Goal: Task Accomplishment & Management: Complete application form

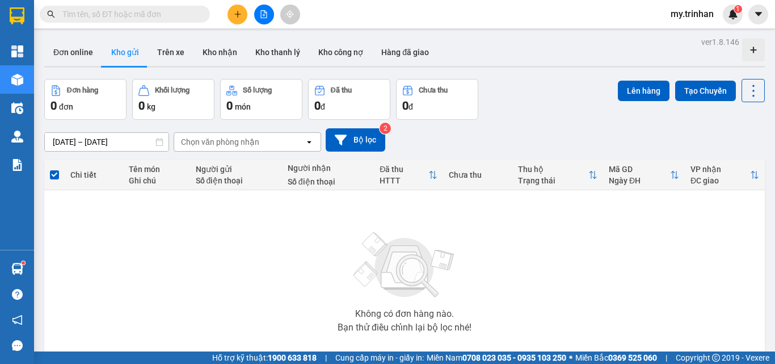
click at [237, 11] on button at bounding box center [238, 15] width 20 height 20
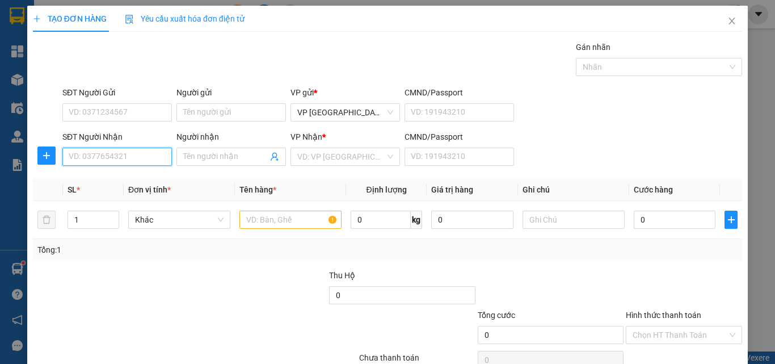
click at [140, 157] on input "SĐT Người Nhận" at bounding box center [117, 157] width 110 height 18
type input "0948117728"
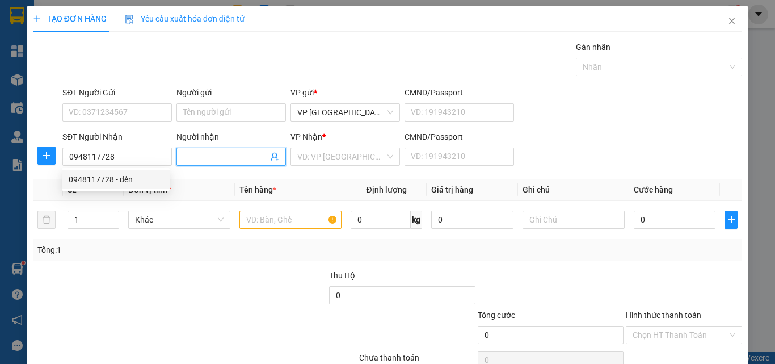
click at [202, 156] on input "Người nhận" at bounding box center [225, 156] width 85 height 12
click at [192, 162] on input "Người nhận" at bounding box center [225, 156] width 85 height 12
type input "d"
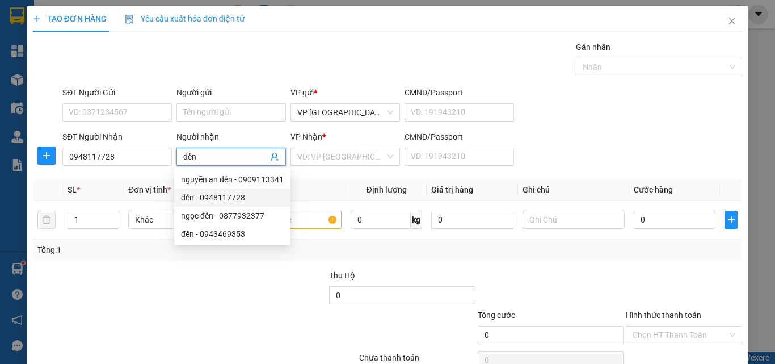
click at [213, 200] on div "đến - 0948117728" at bounding box center [232, 197] width 103 height 12
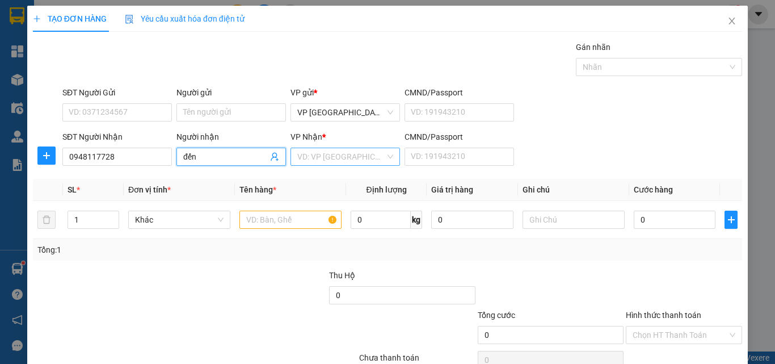
type input "đến"
drag, startPoint x: 315, startPoint y: 159, endPoint x: 318, endPoint y: 169, distance: 10.1
click at [316, 158] on input "search" at bounding box center [341, 156] width 88 height 17
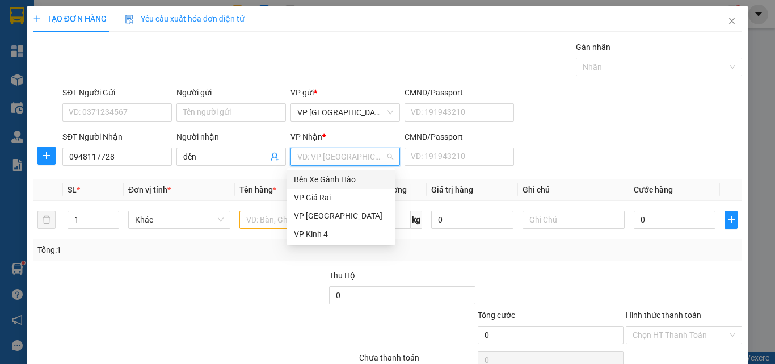
click at [322, 181] on div "Bến Xe Gành Hào" at bounding box center [341, 179] width 94 height 12
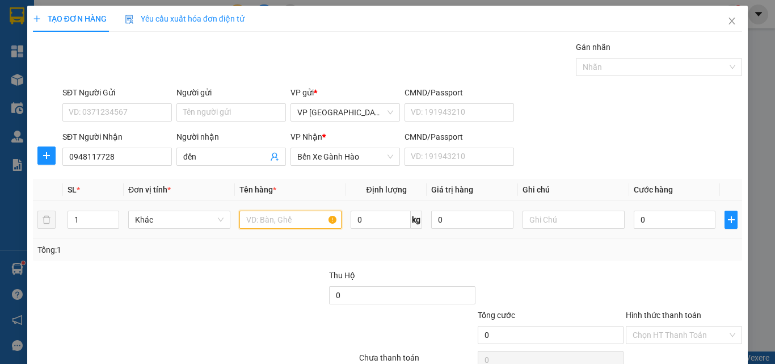
click at [267, 212] on input "text" at bounding box center [291, 220] width 102 height 18
drag, startPoint x: 253, startPoint y: 216, endPoint x: 239, endPoint y: 218, distance: 14.3
click at [240, 218] on input "21t" at bounding box center [291, 220] width 102 height 18
drag, startPoint x: 225, startPoint y: 215, endPoint x: 200, endPoint y: 209, distance: 26.3
click at [205, 211] on tr "1 Bất kỳ 1th 0 0" at bounding box center [388, 220] width 710 height 38
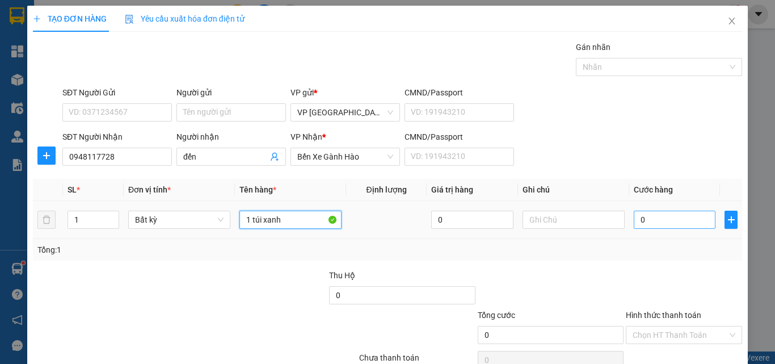
type input "1 túi xanh"
click at [645, 224] on input "0" at bounding box center [675, 220] width 82 height 18
type input "5"
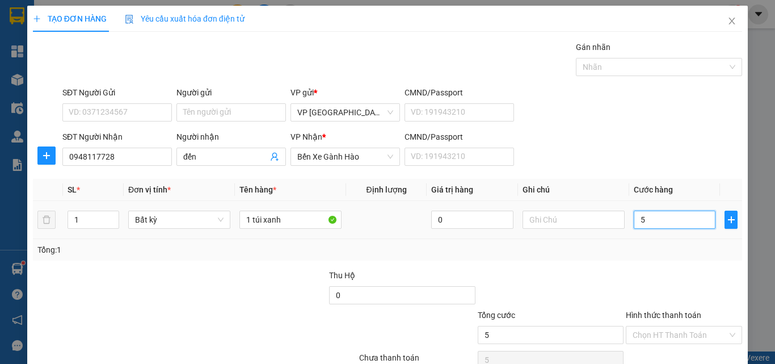
type input "50"
type input "50.000"
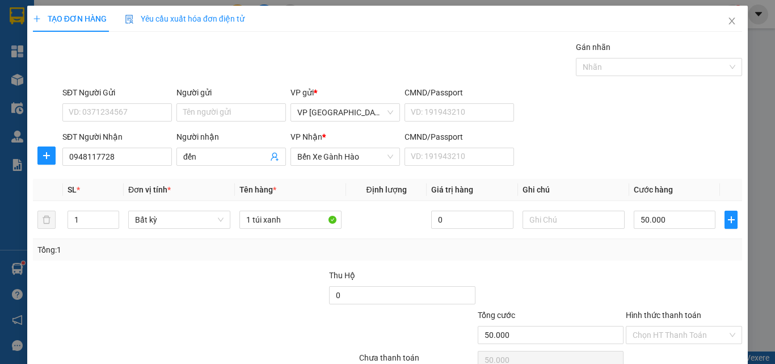
scroll to position [56, 0]
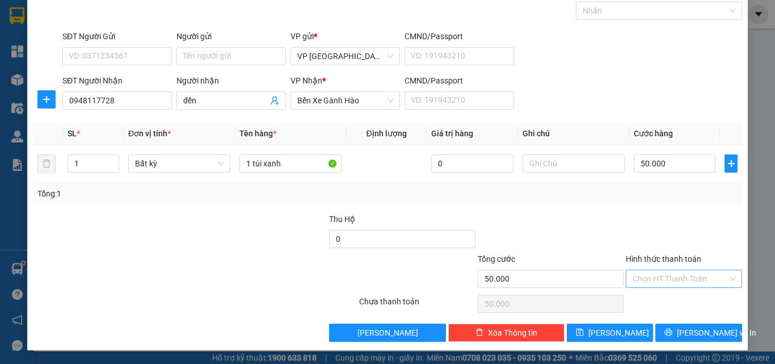
click at [678, 284] on input "Hình thức thanh toán" at bounding box center [680, 278] width 95 height 17
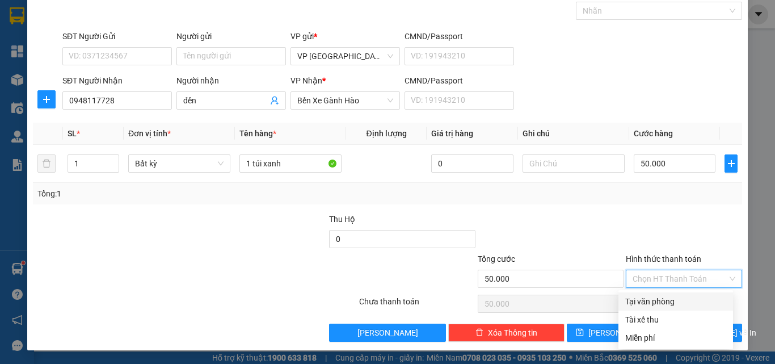
click at [681, 299] on div "Tại văn phòng" at bounding box center [676, 301] width 101 height 12
type input "0"
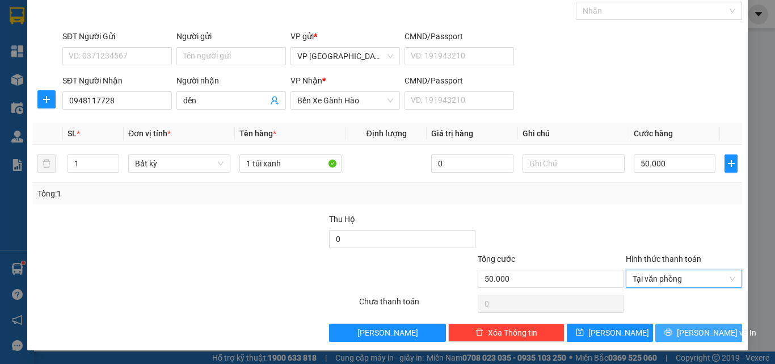
click at [687, 332] on span "[PERSON_NAME] và In" at bounding box center [716, 332] width 79 height 12
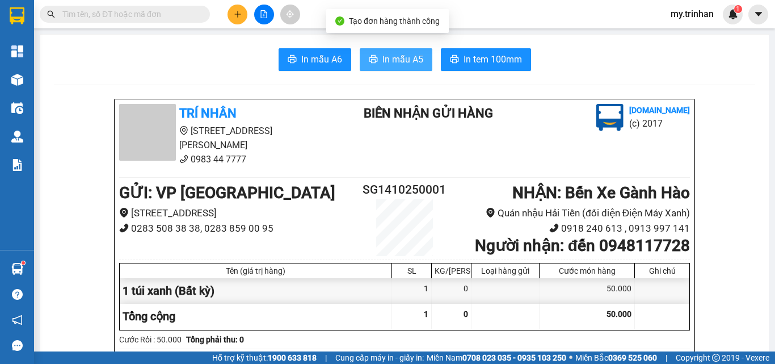
click at [418, 59] on span "In mẫu A5" at bounding box center [403, 59] width 41 height 14
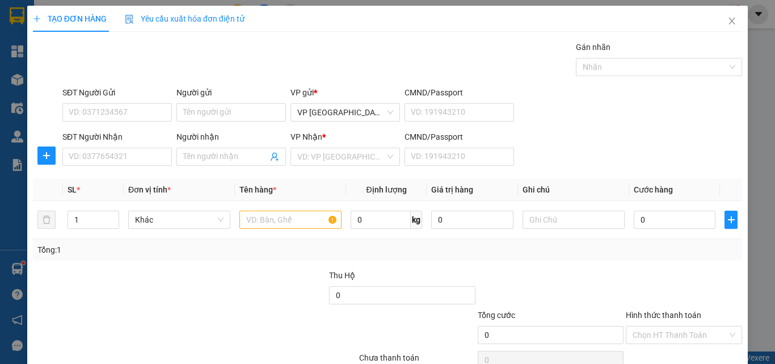
click at [580, 153] on div "SĐT Người Nhận VD: 0377654321 Người nhận Tên người nhận VP Nhận * VD: VP Sài Gò…" at bounding box center [402, 151] width 685 height 40
click at [728, 22] on icon "close" at bounding box center [732, 20] width 9 height 9
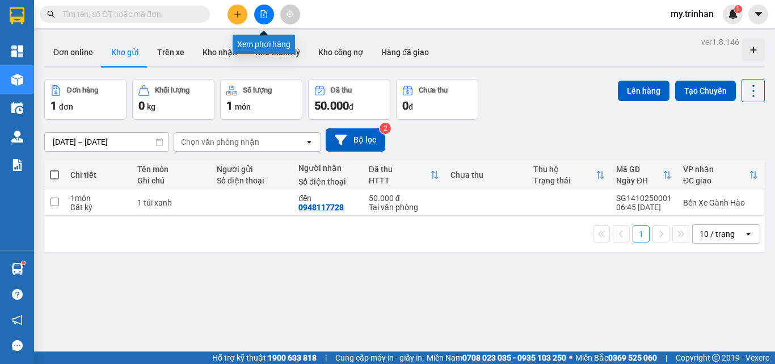
click at [265, 12] on icon "file-add" at bounding box center [264, 14] width 8 height 8
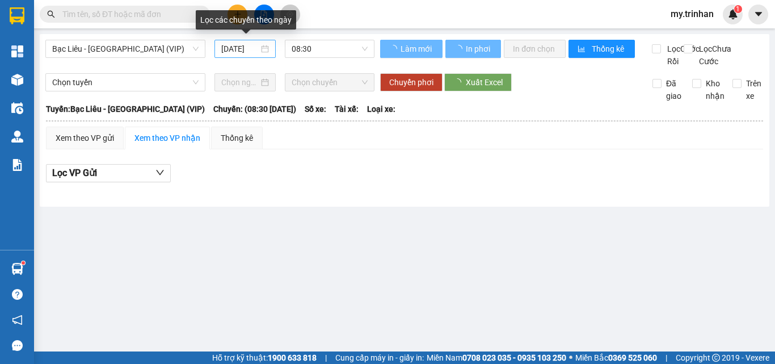
click at [250, 47] on input "[DATE]" at bounding box center [239, 49] width 37 height 12
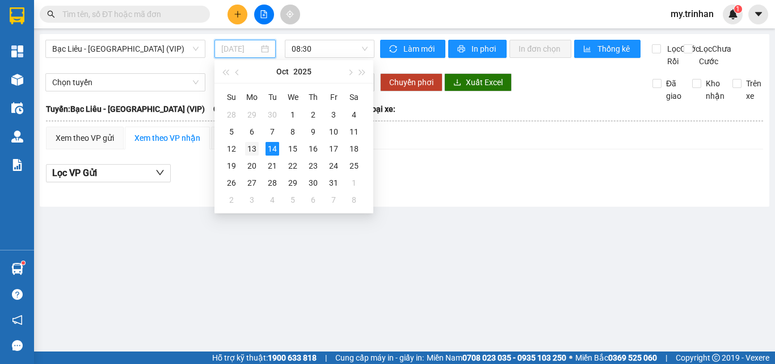
click at [254, 147] on div "13" at bounding box center [252, 149] width 14 height 14
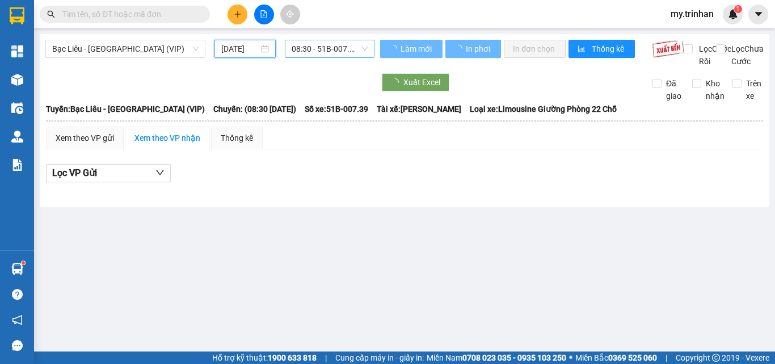
type input "[DATE]"
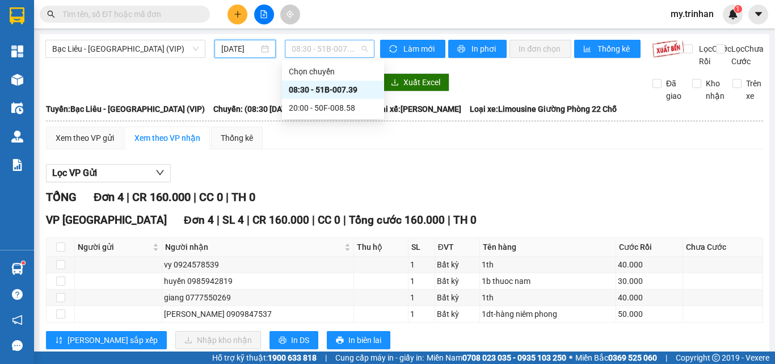
click at [325, 47] on span "08:30 - 51B-007.39" at bounding box center [330, 48] width 76 height 17
click at [328, 114] on div "20:00 - 50F-008.58" at bounding box center [333, 108] width 89 height 12
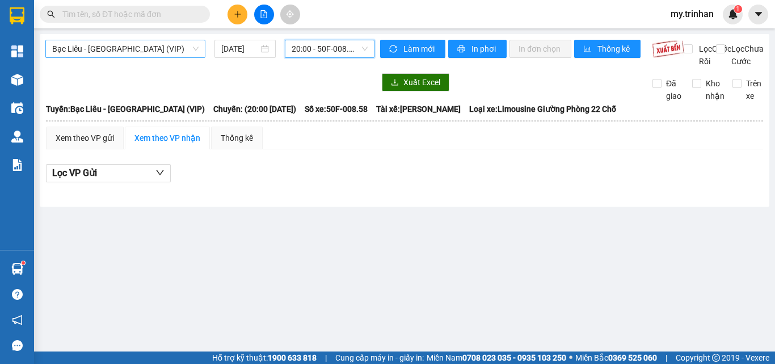
click at [177, 45] on span "Bạc Liêu - [GEOGRAPHIC_DATA] (VIP)" at bounding box center [125, 48] width 146 height 17
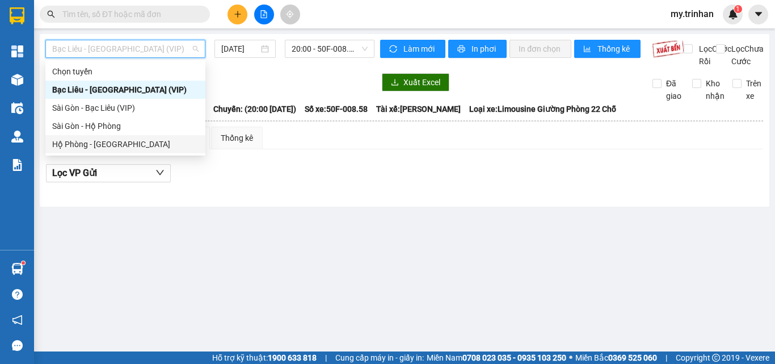
click at [140, 140] on div "Hộ Phòng - [GEOGRAPHIC_DATA]" at bounding box center [125, 144] width 146 height 12
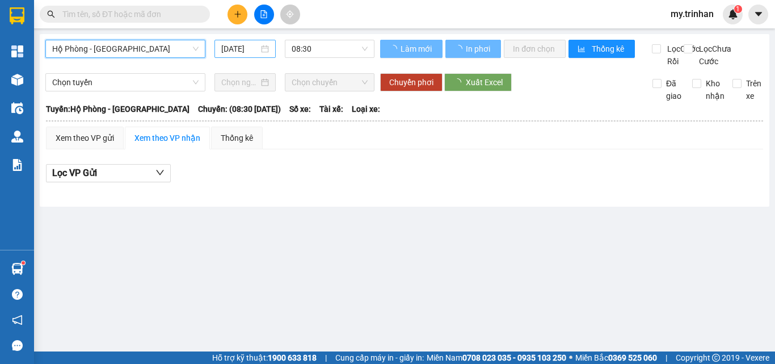
click at [245, 51] on input "[DATE]" at bounding box center [239, 49] width 37 height 12
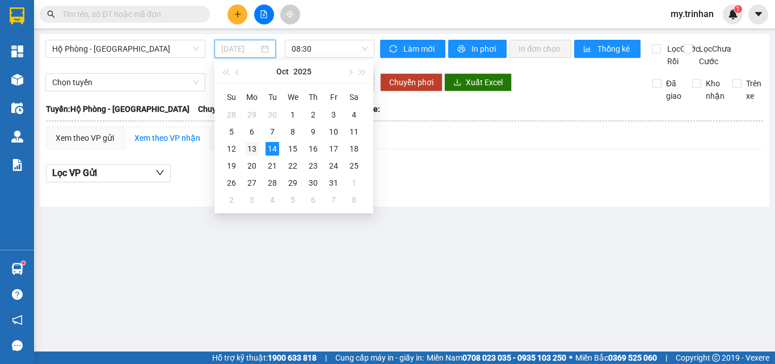
click at [254, 150] on div "13" at bounding box center [252, 149] width 14 height 14
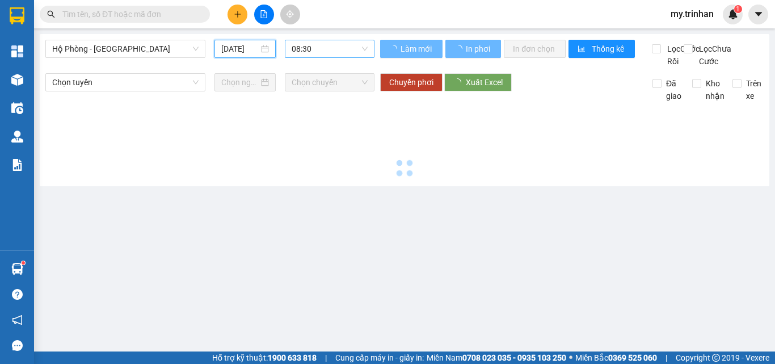
type input "[DATE]"
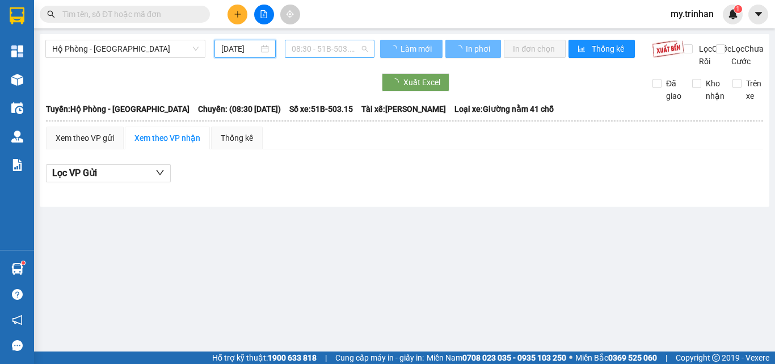
click at [322, 48] on span "08:30 - 51B-503.15" at bounding box center [330, 48] width 76 height 17
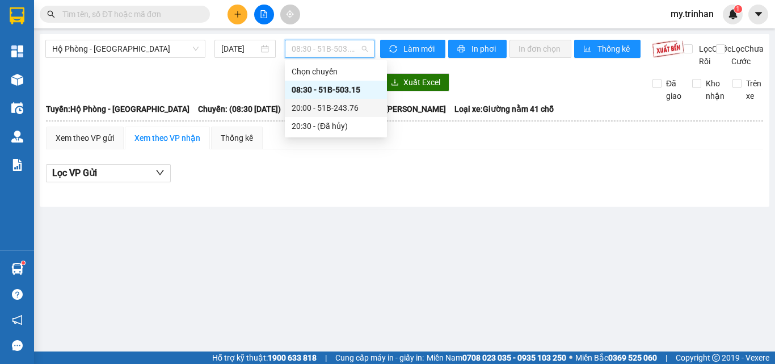
click at [325, 108] on div "20:00 - 51B-243.76" at bounding box center [336, 108] width 89 height 12
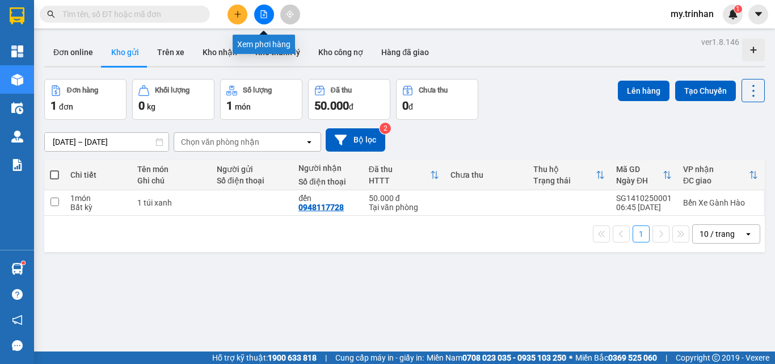
click at [263, 19] on button at bounding box center [264, 15] width 20 height 20
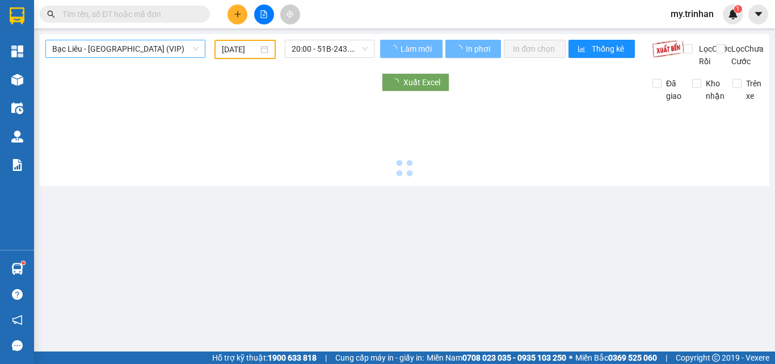
type input "[DATE]"
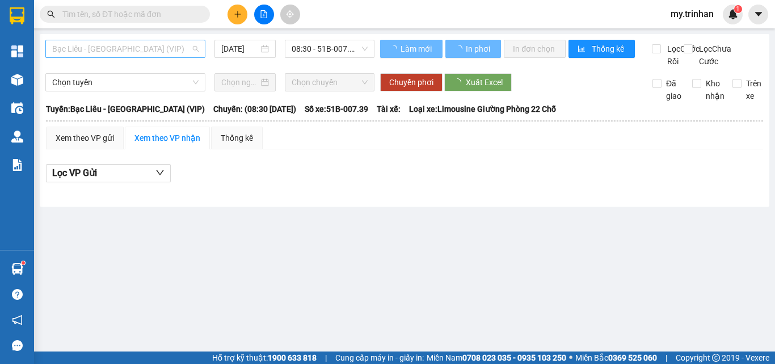
click at [160, 52] on span "Bạc Liêu - [GEOGRAPHIC_DATA] (VIP)" at bounding box center [125, 48] width 146 height 17
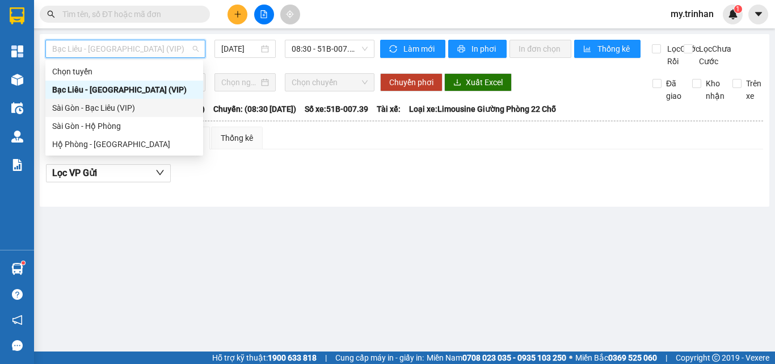
click at [140, 109] on div "Sài Gòn - Bạc Liêu (VIP)" at bounding box center [124, 108] width 144 height 12
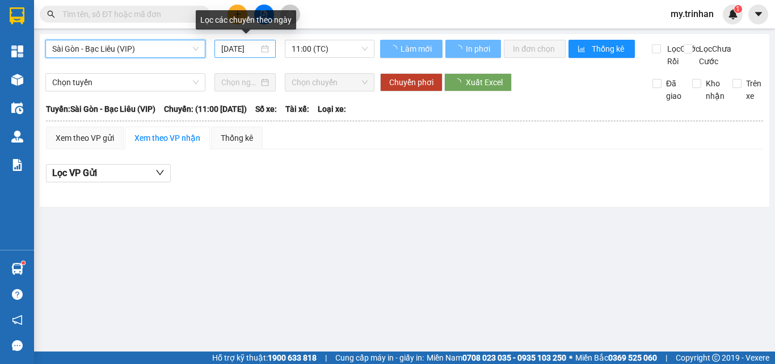
click at [240, 52] on input "[DATE]" at bounding box center [239, 49] width 37 height 12
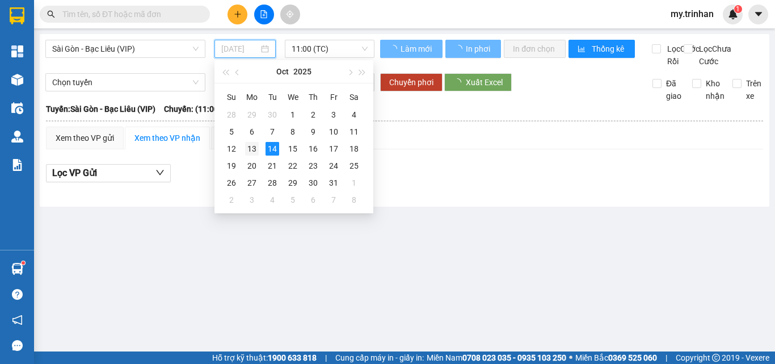
click at [251, 148] on div "13" at bounding box center [252, 149] width 14 height 14
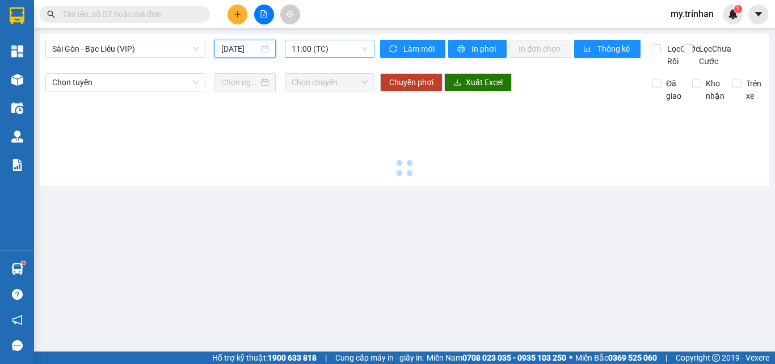
click at [339, 51] on span "11:00 (TC)" at bounding box center [330, 48] width 76 height 17
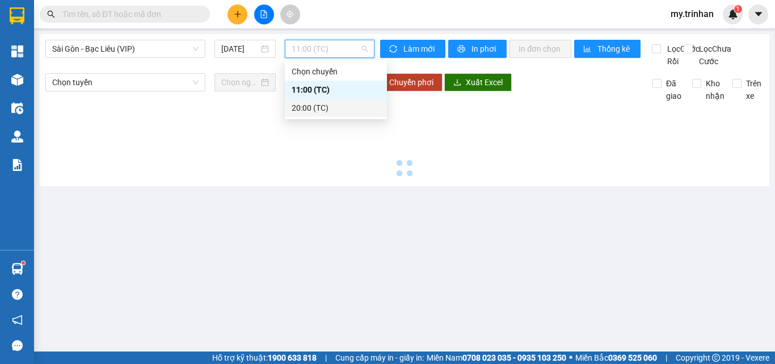
type input "[DATE]"
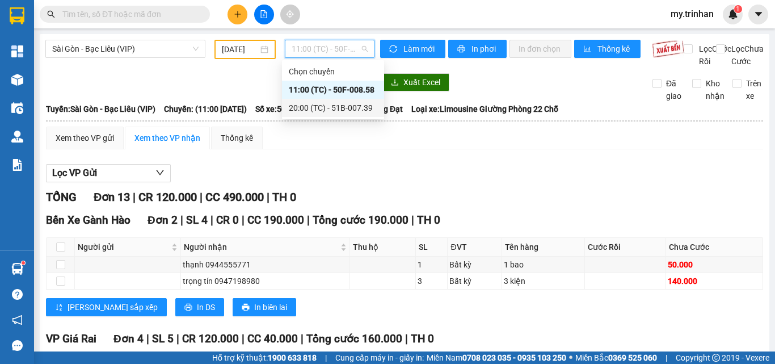
click at [337, 109] on div "20:00 (TC) - 51B-007.39" at bounding box center [333, 108] width 89 height 12
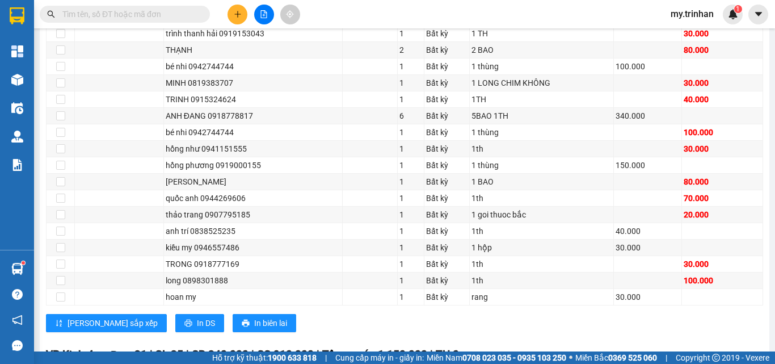
scroll to position [260, 0]
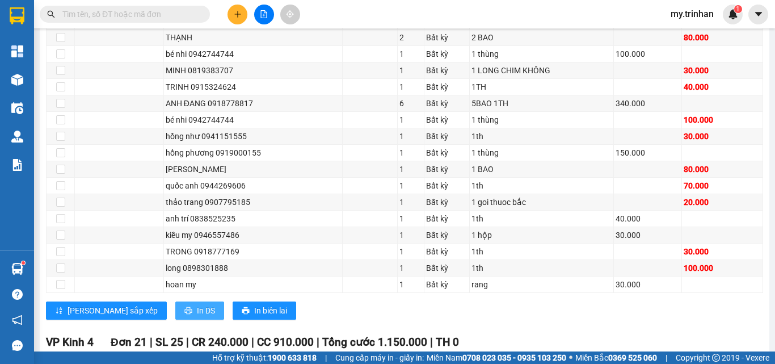
click at [197, 317] on span "In DS" at bounding box center [206, 310] width 18 height 12
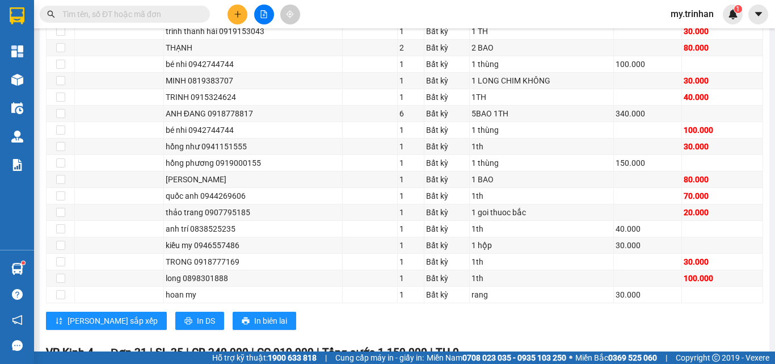
scroll to position [314, 0]
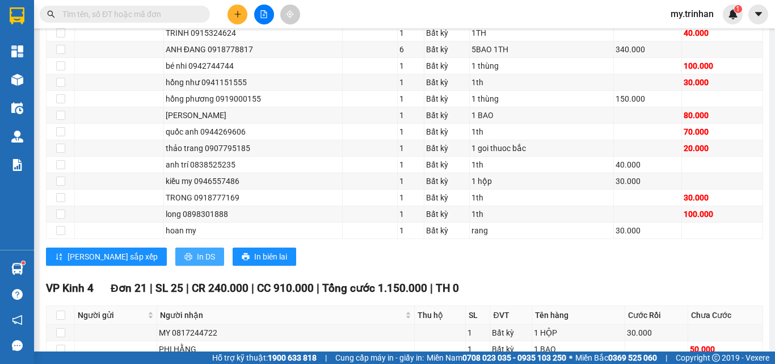
click at [197, 263] on span "In DS" at bounding box center [206, 256] width 18 height 12
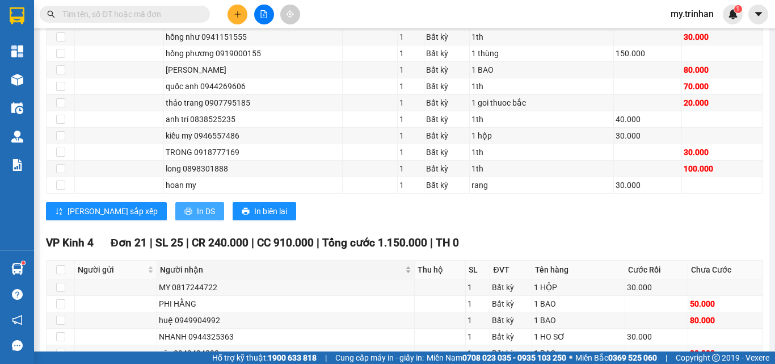
scroll to position [371, 0]
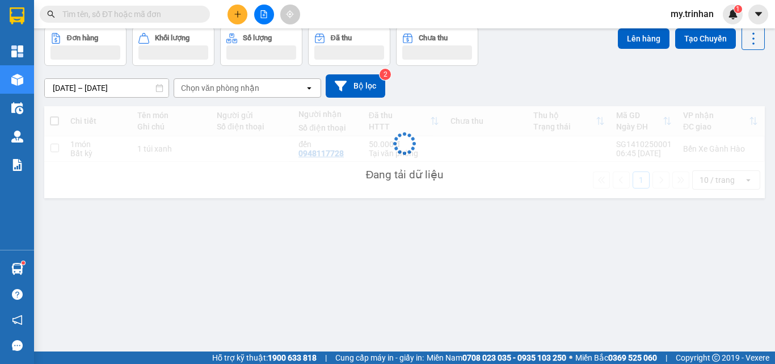
scroll to position [52, 0]
click at [242, 11] on button at bounding box center [238, 15] width 20 height 20
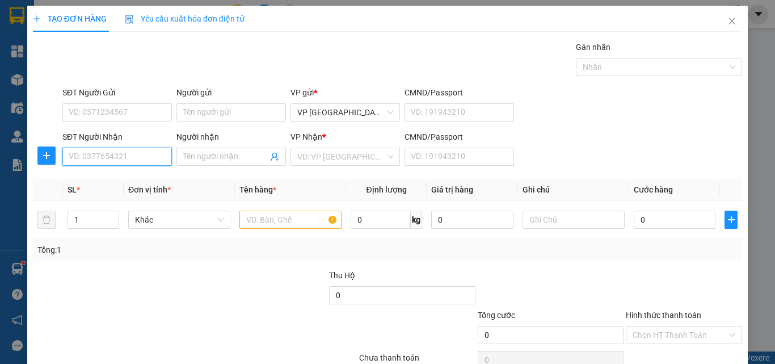
click at [117, 160] on input "SĐT Người Nhận" at bounding box center [117, 157] width 110 height 18
click at [130, 158] on input "SĐT Người Nhận" at bounding box center [117, 157] width 110 height 18
type input "0914676416"
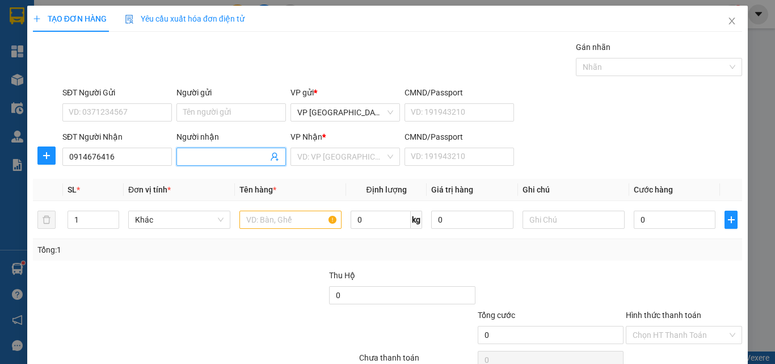
click at [202, 159] on input "Người nhận" at bounding box center [225, 156] width 85 height 12
type input "a trường"
drag, startPoint x: 336, startPoint y: 150, endPoint x: 334, endPoint y: 165, distance: 14.2
click at [336, 152] on input "search" at bounding box center [341, 156] width 88 height 17
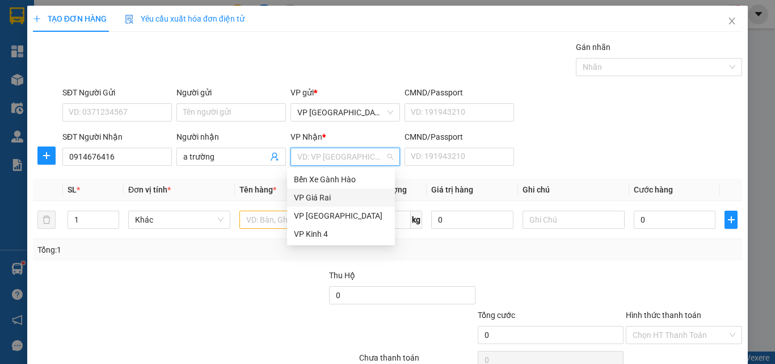
click at [336, 195] on div "VP Giá Rai" at bounding box center [341, 197] width 94 height 12
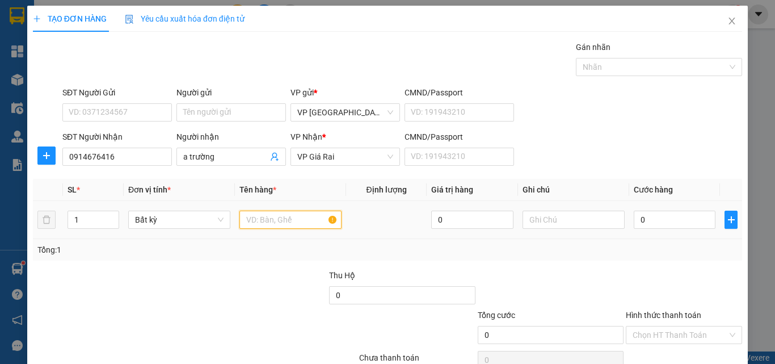
click at [267, 215] on input "text" at bounding box center [291, 220] width 102 height 18
type input "th"
click at [672, 218] on input "0" at bounding box center [675, 220] width 82 height 18
type input "4"
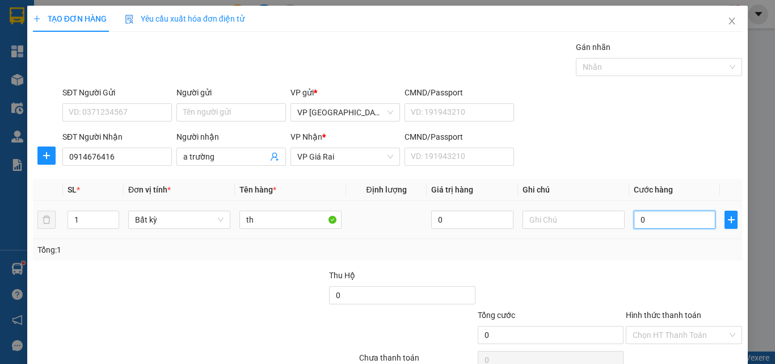
type input "4"
type input "40"
type input "40.000"
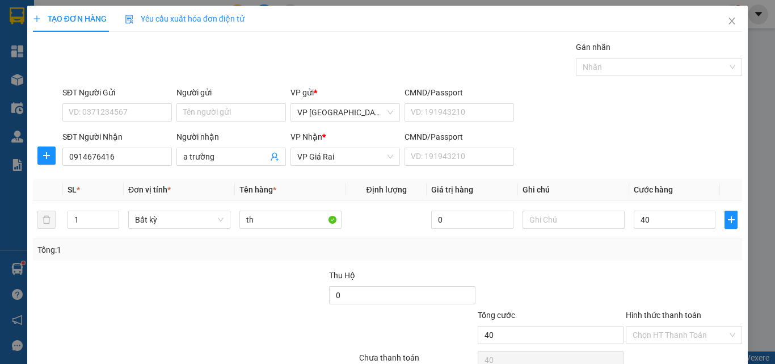
type input "40.000"
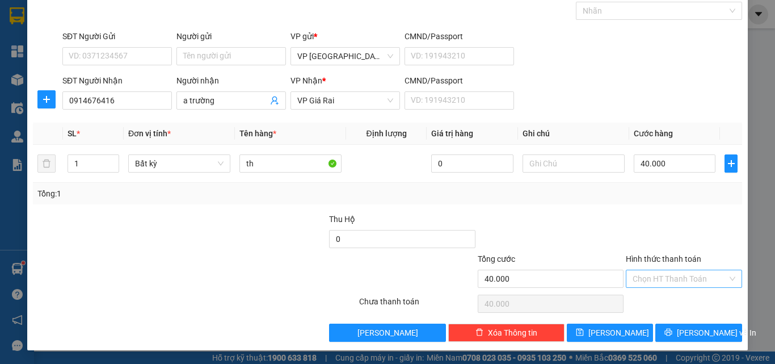
click at [655, 278] on input "Hình thức thanh toán" at bounding box center [680, 278] width 95 height 17
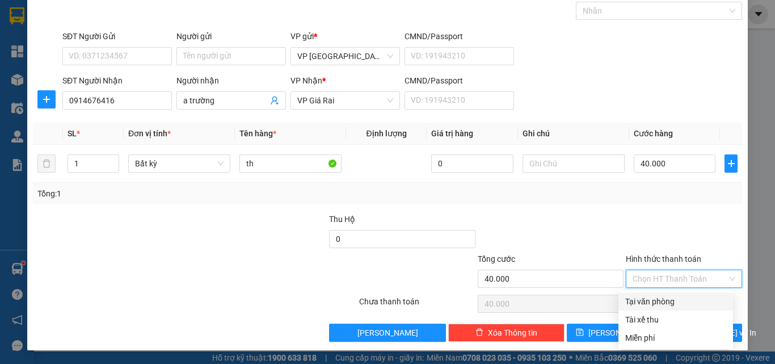
click at [662, 296] on div "Tại văn phòng" at bounding box center [676, 301] width 101 height 12
type input "0"
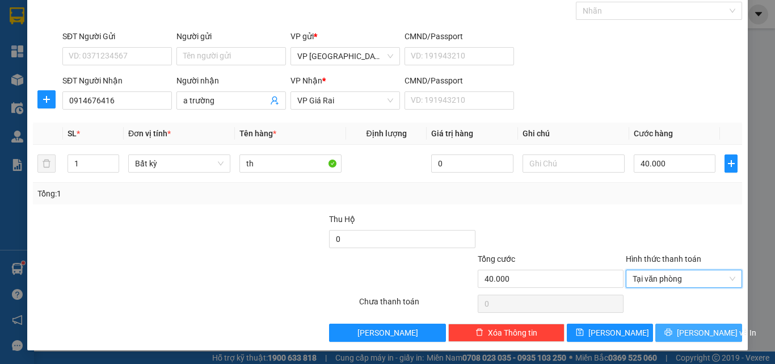
click at [673, 331] on icon "printer" at bounding box center [669, 332] width 8 height 8
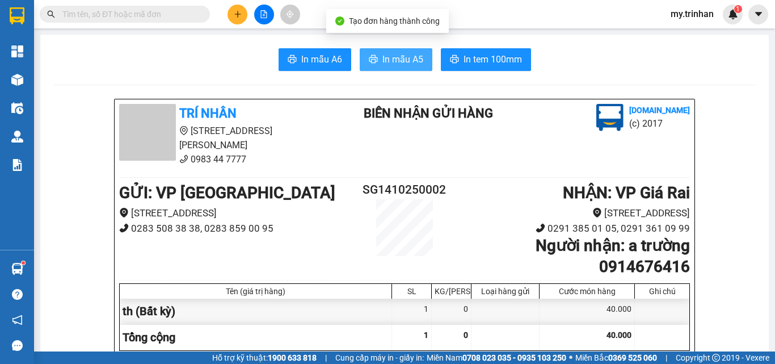
click at [395, 63] on span "In mẫu A5" at bounding box center [403, 59] width 41 height 14
click at [418, 67] on button "In mẫu A5" at bounding box center [396, 59] width 73 height 23
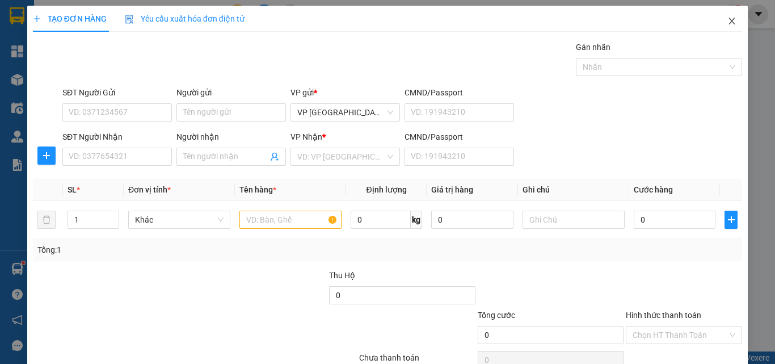
click at [729, 21] on icon "close" at bounding box center [732, 21] width 6 height 7
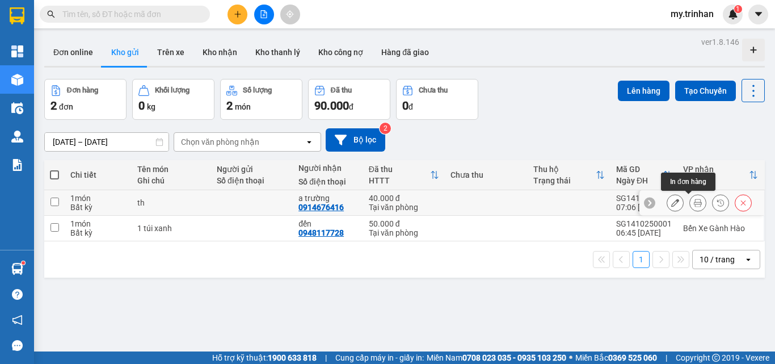
click at [694, 204] on icon at bounding box center [698, 203] width 8 height 8
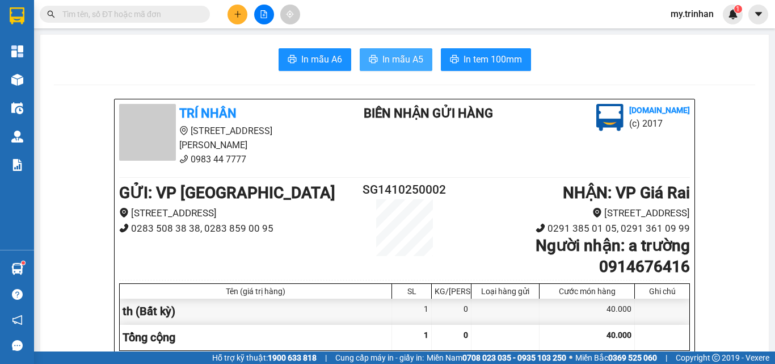
click at [406, 56] on span "In mẫu A5" at bounding box center [403, 59] width 41 height 14
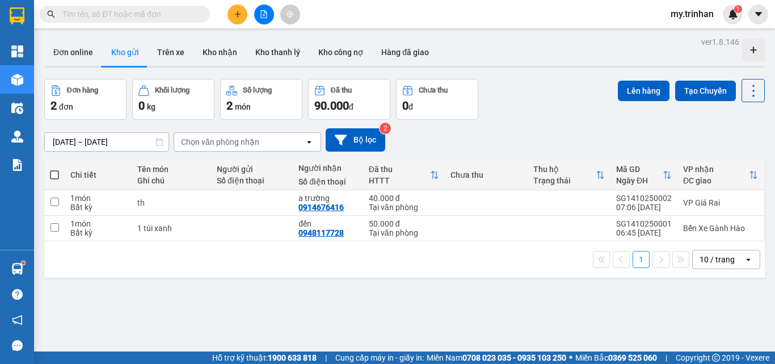
click at [529, 118] on div "ver 1.8.146 Đơn online Kho gửi Trên xe Kho nhận Kho thanh lý Kho công nợ Hàng đ…" at bounding box center [405, 216] width 730 height 364
click at [694, 200] on icon at bounding box center [698, 203] width 8 height 8
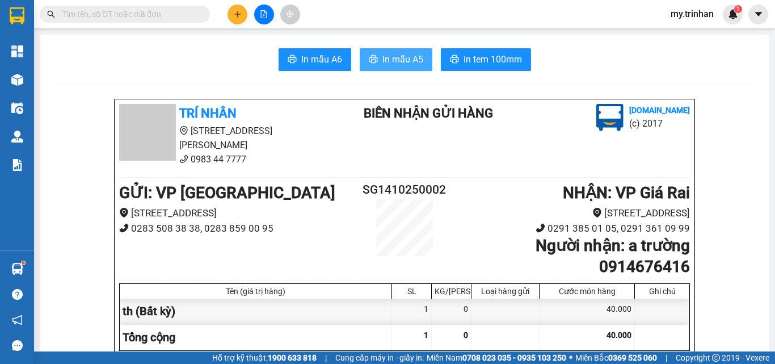
click at [402, 58] on span "In mẫu A5" at bounding box center [403, 59] width 41 height 14
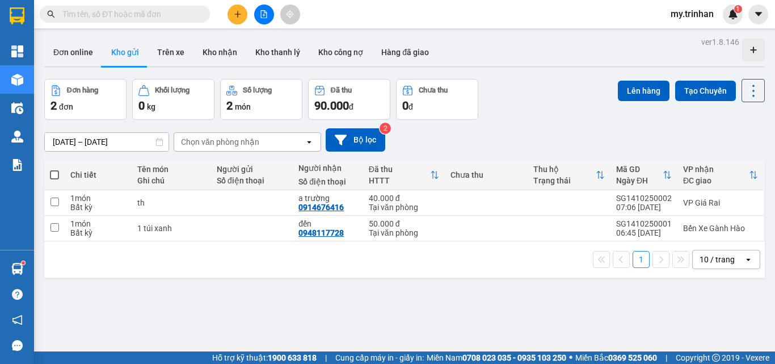
click at [495, 131] on div "[DATE] – [DATE] Press the down arrow key to interact with the calendar and sele…" at bounding box center [404, 139] width 721 height 23
click at [166, 5] on div "Kết quả tìm kiếm ( 0 ) Bộ lọc No Data" at bounding box center [110, 15] width 221 height 20
click at [167, 16] on input "text" at bounding box center [129, 14] width 134 height 12
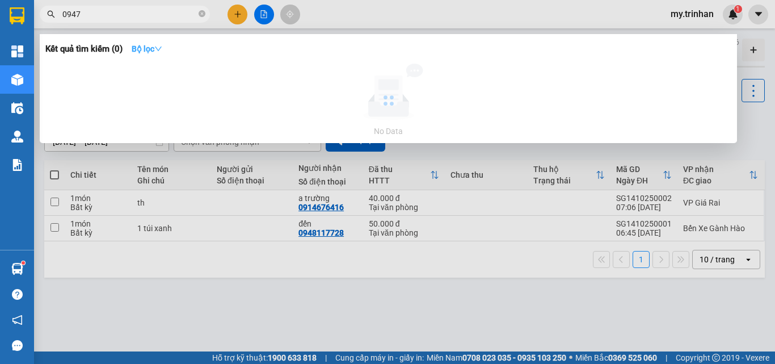
type input "0947"
click at [161, 46] on icon "down" at bounding box center [158, 49] width 8 height 8
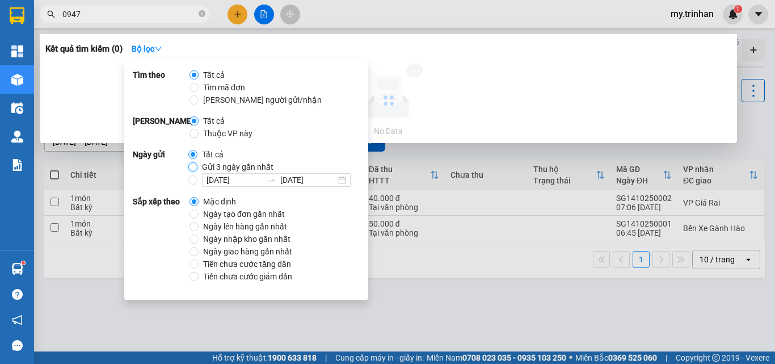
click at [192, 166] on input "Gửi 3 ngày gần nhất" at bounding box center [192, 166] width 9 height 9
radio input "true"
radio input "false"
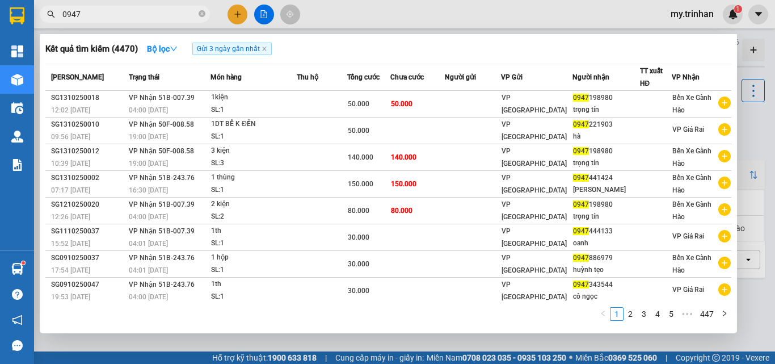
click at [421, 48] on div "Kết quả tìm kiếm ( 4470 ) Bộ lọc Gửi 3 ngày gần nhất" at bounding box center [388, 49] width 686 height 18
click at [133, 15] on input "0947" at bounding box center [129, 14] width 134 height 12
click at [264, 14] on div at bounding box center [387, 182] width 775 height 364
click at [178, 12] on input "0947" at bounding box center [129, 14] width 134 height 12
click at [202, 14] on icon "close-circle" at bounding box center [202, 13] width 7 height 7
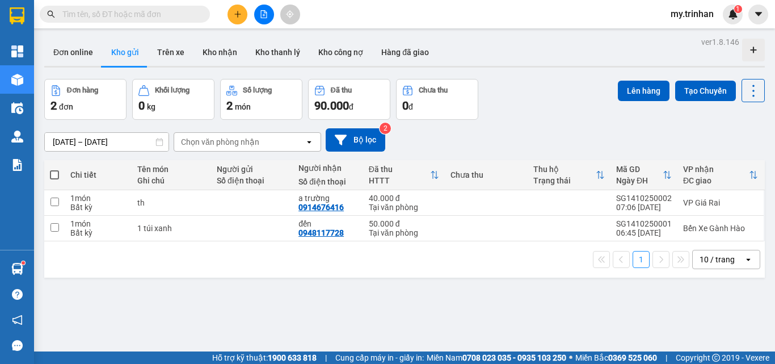
click at [188, 18] on input "text" at bounding box center [129, 14] width 134 height 12
click at [184, 15] on input "text" at bounding box center [129, 14] width 134 height 12
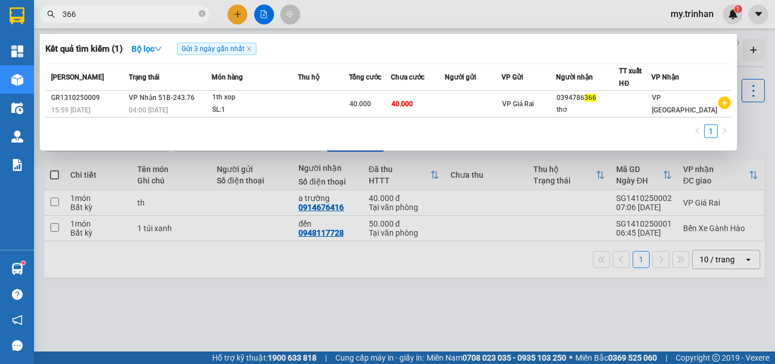
type input "366"
click at [200, 16] on span "366" at bounding box center [125, 14] width 170 height 17
click at [199, 14] on icon "close-circle" at bounding box center [202, 13] width 7 height 7
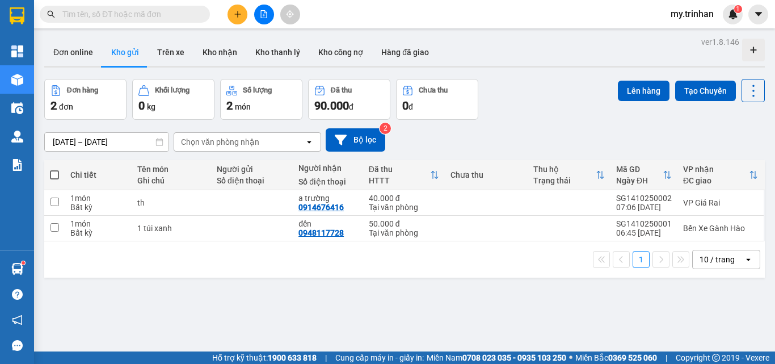
click at [197, 12] on span at bounding box center [125, 14] width 170 height 17
click at [183, 19] on input "text" at bounding box center [129, 14] width 134 height 12
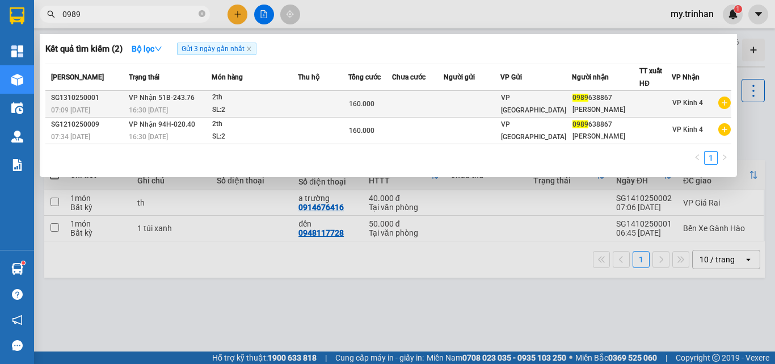
type input "0989"
click at [381, 106] on div "160.000" at bounding box center [370, 104] width 42 height 12
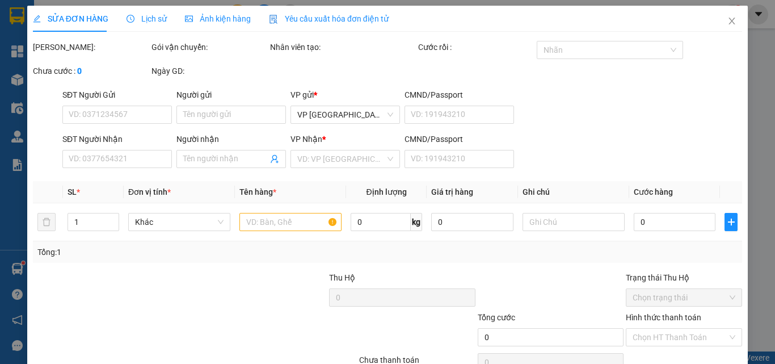
scroll to position [58, 0]
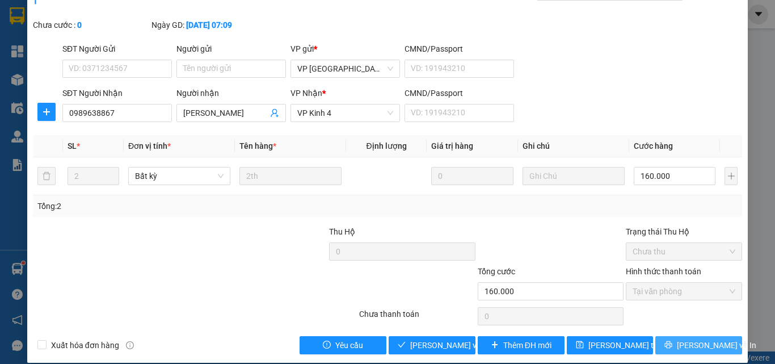
type input "0989638867"
type input "[PERSON_NAME]"
type input "160.000"
click at [678, 336] on button "[PERSON_NAME] và In" at bounding box center [699, 345] width 87 height 18
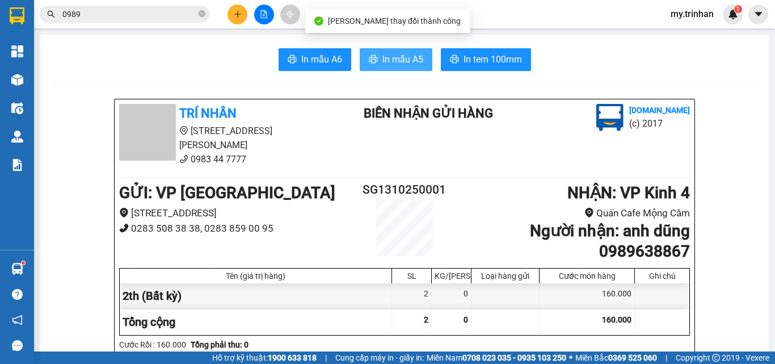
click at [396, 56] on span "In mẫu A5" at bounding box center [403, 59] width 41 height 14
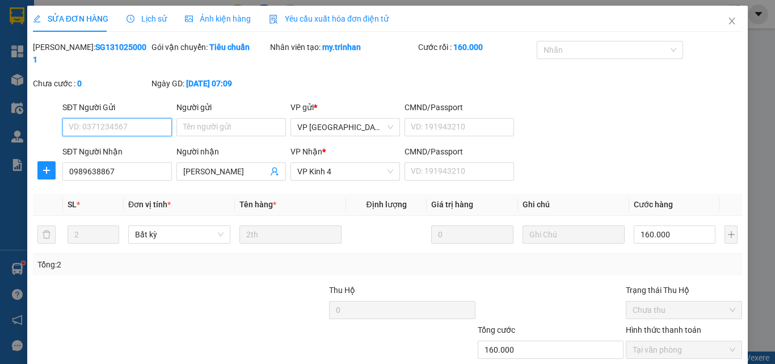
type input "0989638867"
type input "[PERSON_NAME]"
type input "160.000"
click at [726, 14] on span "Close" at bounding box center [732, 22] width 32 height 32
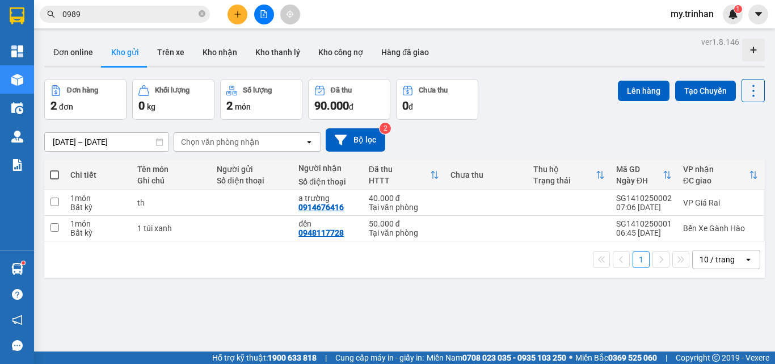
click at [478, 130] on div "[DATE] – [DATE] Press the down arrow key to interact with the calendar and sele…" at bounding box center [404, 139] width 721 height 23
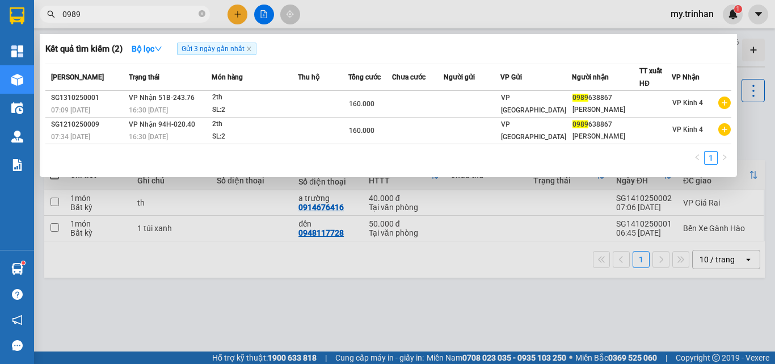
click at [100, 13] on input "0989" at bounding box center [129, 14] width 134 height 12
click at [200, 13] on icon "close-circle" at bounding box center [202, 13] width 7 height 7
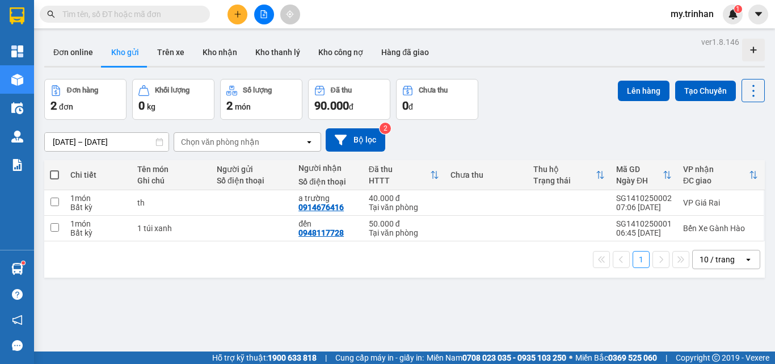
click at [189, 15] on input "text" at bounding box center [129, 14] width 134 height 12
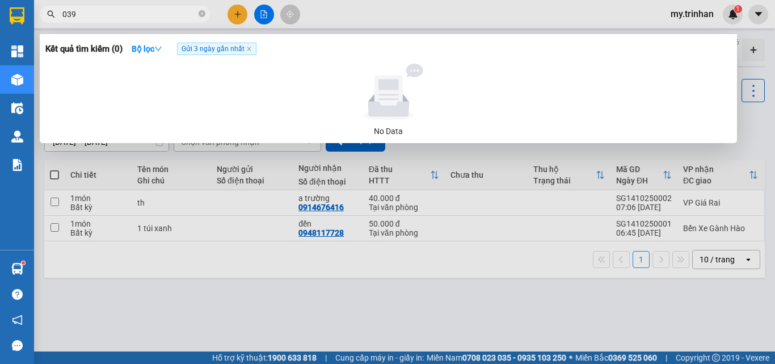
type input "0394"
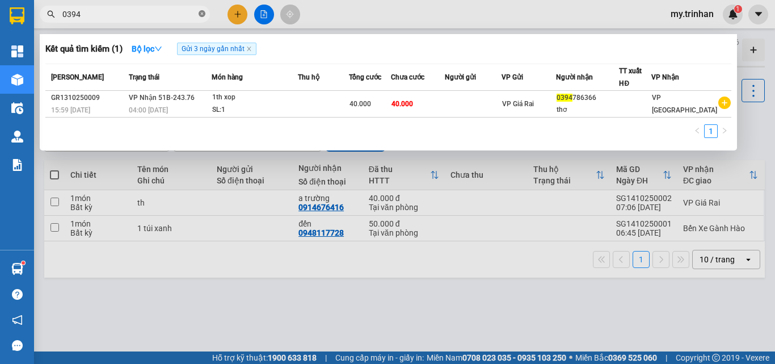
click at [202, 13] on icon "close-circle" at bounding box center [202, 13] width 7 height 7
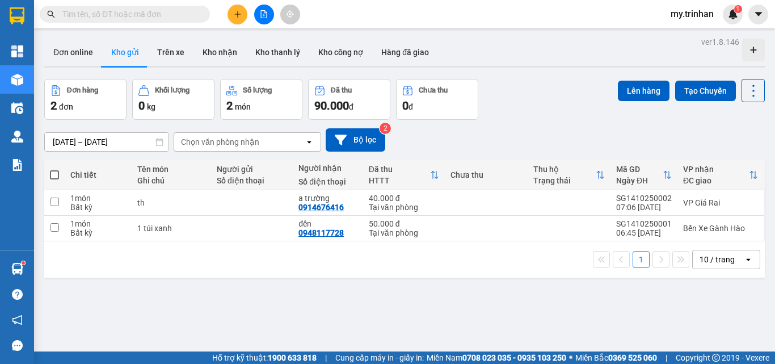
click at [266, 15] on icon "file-add" at bounding box center [264, 14] width 8 height 8
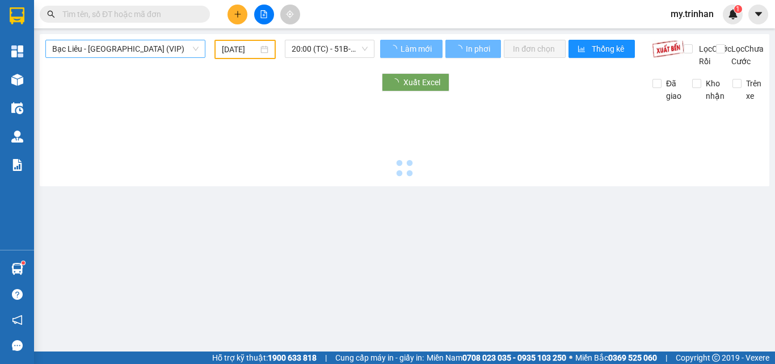
click at [159, 48] on span "Bạc Liêu - [GEOGRAPHIC_DATA] (VIP)" at bounding box center [125, 48] width 146 height 17
type input "[DATE]"
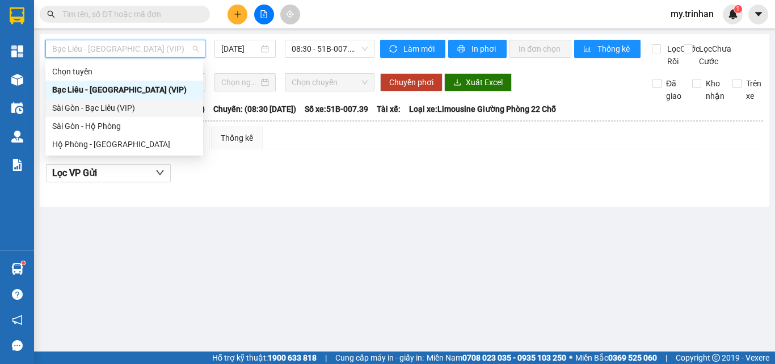
click at [150, 108] on div "Sài Gòn - Bạc Liêu (VIP)" at bounding box center [124, 108] width 144 height 12
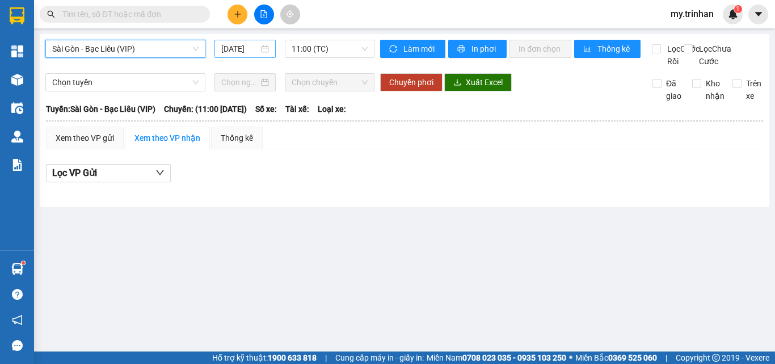
click at [252, 49] on input "[DATE]" at bounding box center [239, 49] width 37 height 12
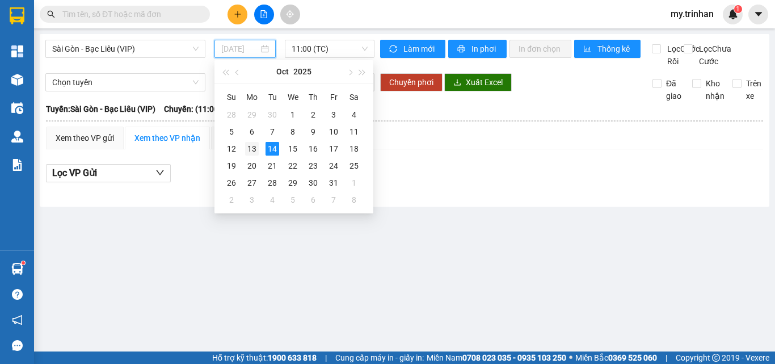
click at [255, 145] on div "13" at bounding box center [252, 149] width 14 height 14
type input "[DATE]"
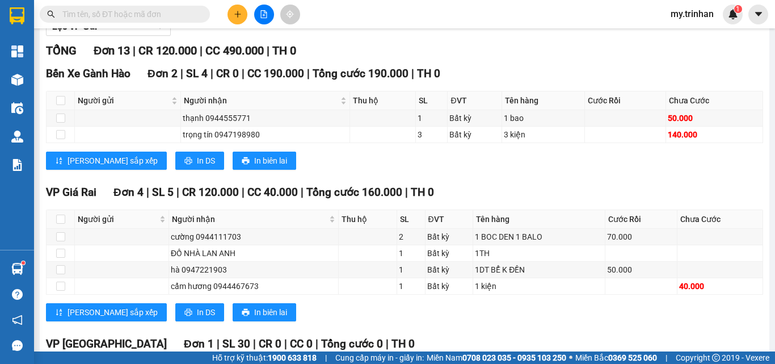
scroll to position [454, 0]
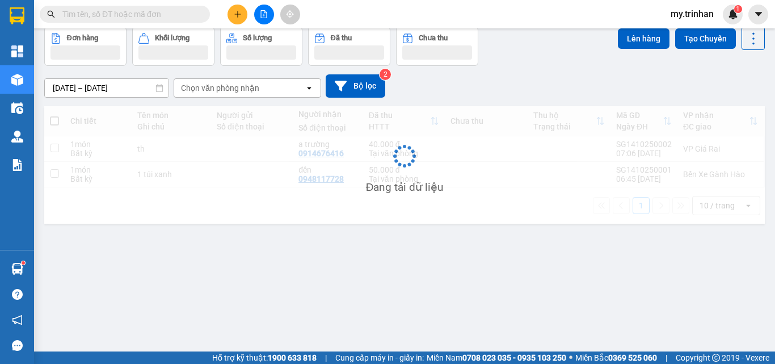
scroll to position [52, 0]
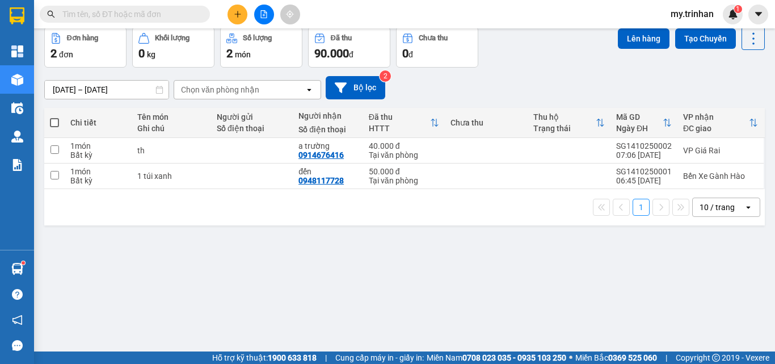
click at [434, 80] on div "[DATE] – [DATE] Press the down arrow key to interact with the calendar and sele…" at bounding box center [404, 87] width 721 height 23
click at [264, 11] on icon "file-add" at bounding box center [264, 14] width 8 height 8
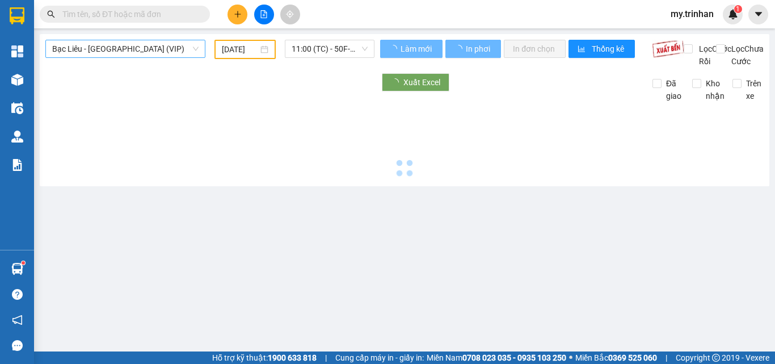
type input "[DATE]"
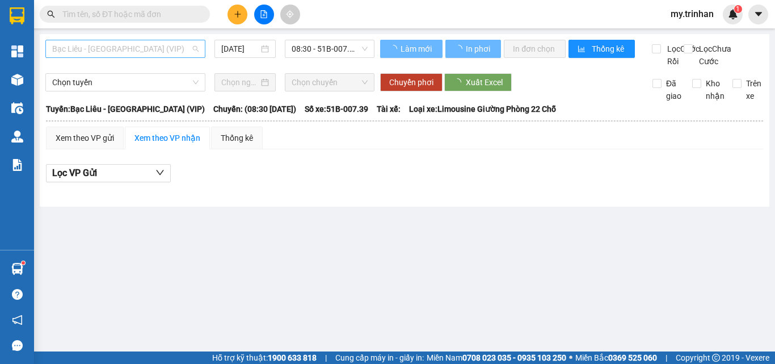
click at [167, 49] on span "Bạc Liêu - [GEOGRAPHIC_DATA] (VIP)" at bounding box center [125, 48] width 146 height 17
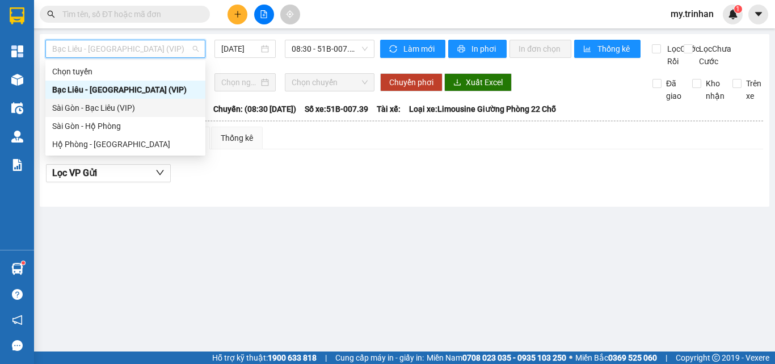
click at [156, 108] on div "Sài Gòn - Bạc Liêu (VIP)" at bounding box center [125, 108] width 146 height 12
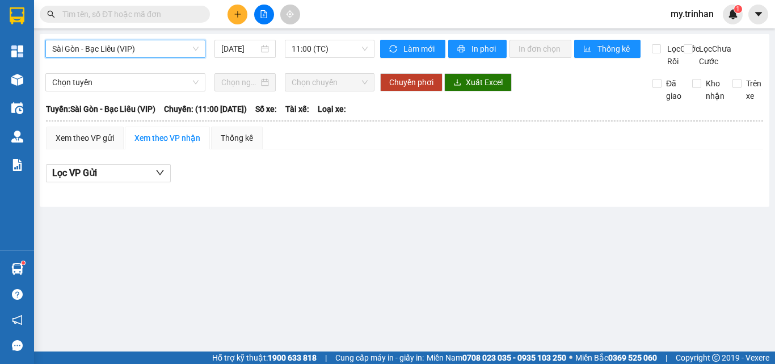
drag, startPoint x: 244, startPoint y: 49, endPoint x: 249, endPoint y: 58, distance: 10.7
click at [246, 52] on input "[DATE]" at bounding box center [239, 49] width 37 height 12
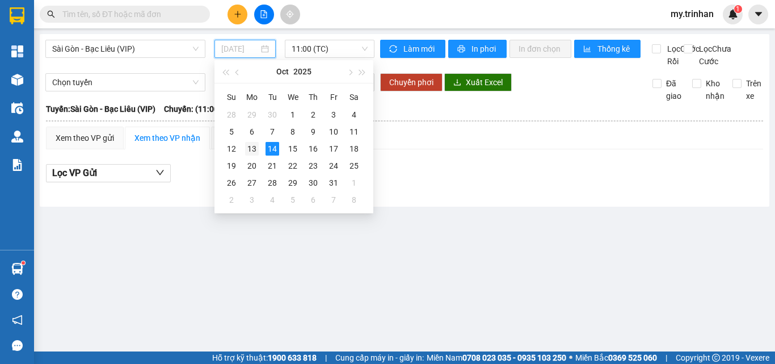
click at [252, 147] on div "13" at bounding box center [252, 149] width 14 height 14
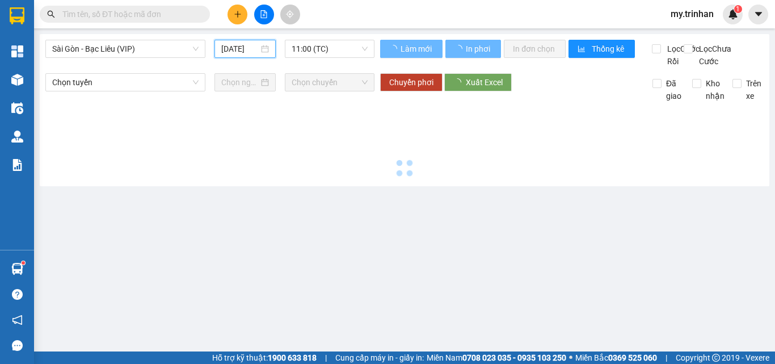
type input "[DATE]"
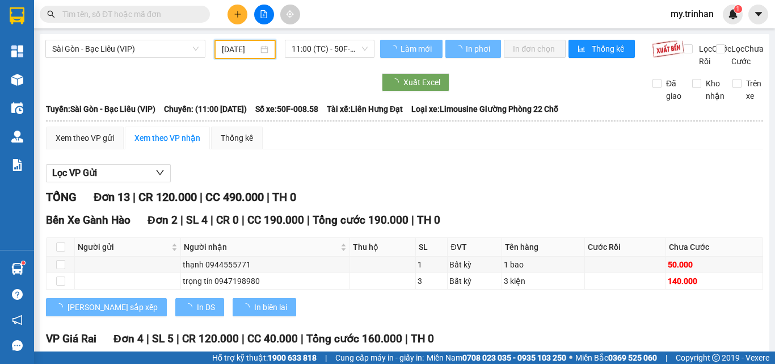
click at [333, 52] on span "11:00 (TC) - 50F-008.58" at bounding box center [330, 48] width 76 height 17
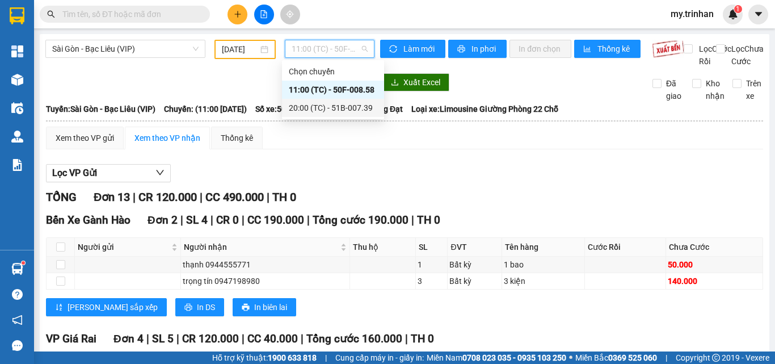
click at [320, 105] on div "20:00 (TC) - 51B-007.39" at bounding box center [333, 108] width 89 height 12
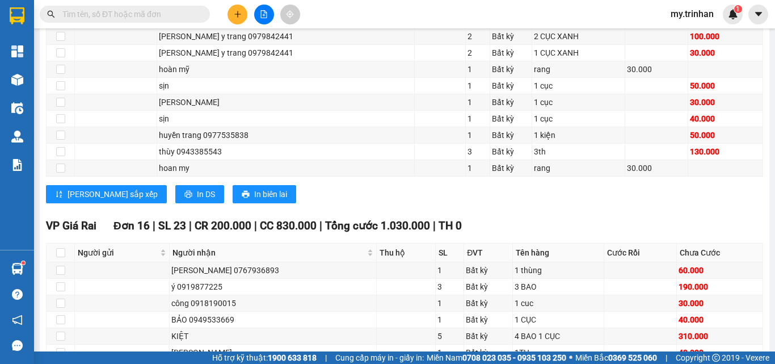
scroll to position [813, 0]
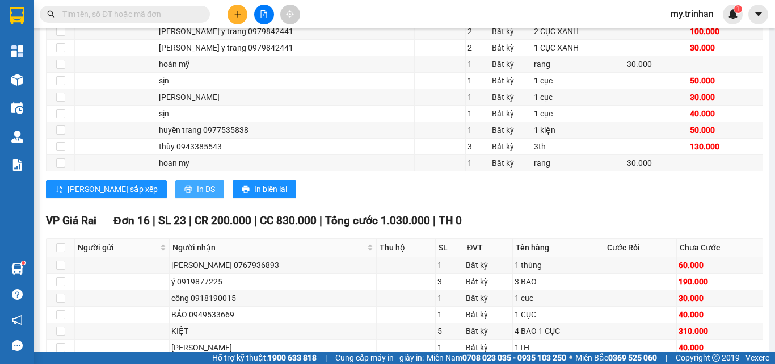
click at [197, 195] on span "In DS" at bounding box center [206, 189] width 18 height 12
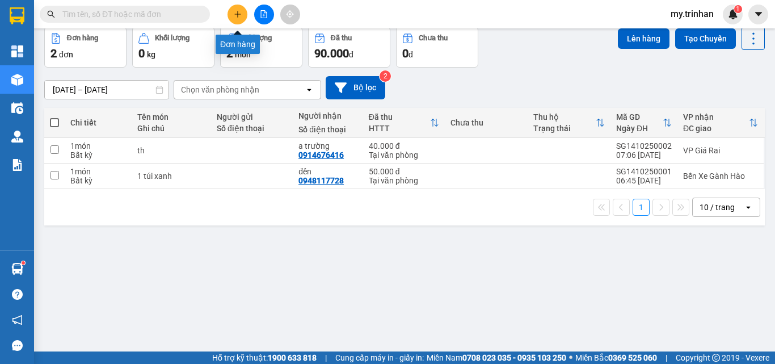
click at [238, 16] on icon "plus" at bounding box center [238, 14] width 8 height 8
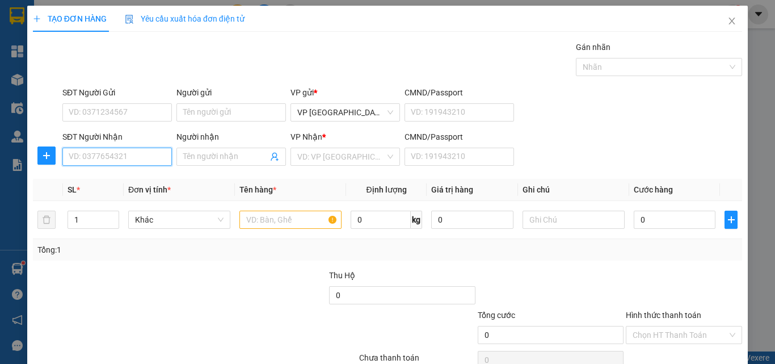
click at [154, 160] on input "SĐT Người Nhận" at bounding box center [117, 157] width 110 height 18
click at [150, 154] on input "952" at bounding box center [117, 157] width 110 height 18
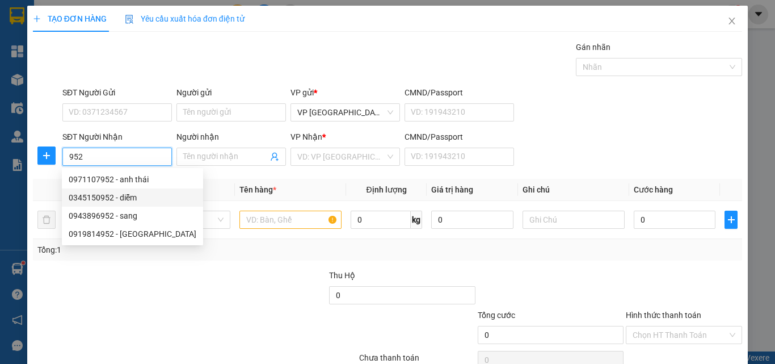
click at [142, 196] on div "0345150952 - diễm" at bounding box center [133, 197] width 128 height 12
type input "0345150952"
type input "diễm"
type input "130.000"
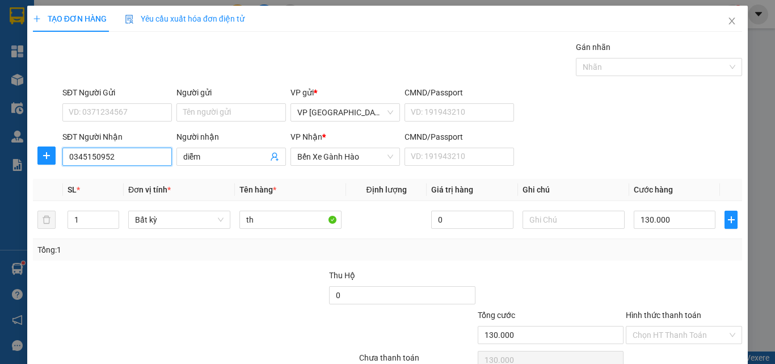
type input "0345150952"
click at [658, 326] on input "Hình thức thanh toán" at bounding box center [680, 334] width 95 height 17
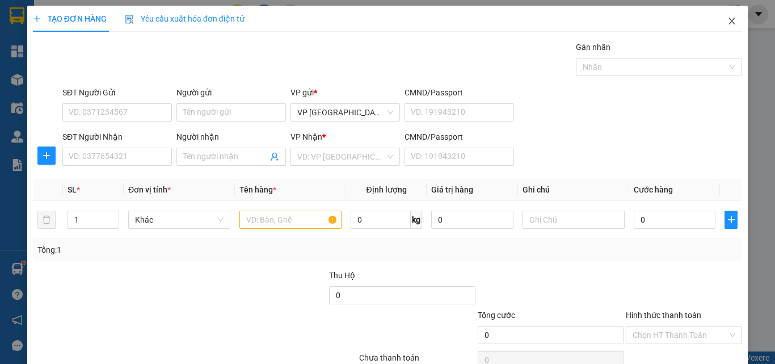
click at [729, 20] on icon "close" at bounding box center [732, 21] width 6 height 7
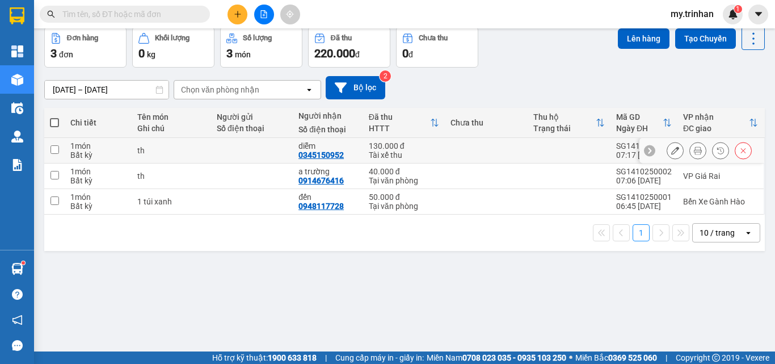
click at [694, 154] on icon at bounding box center [698, 150] width 8 height 8
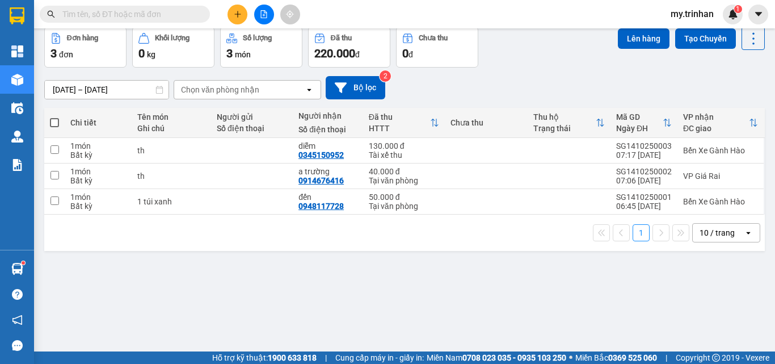
click at [506, 99] on div "[DATE] – [DATE] Press the down arrow key to interact with the calendar and sele…" at bounding box center [404, 87] width 721 height 23
click at [260, 17] on icon "file-add" at bounding box center [264, 14] width 8 height 8
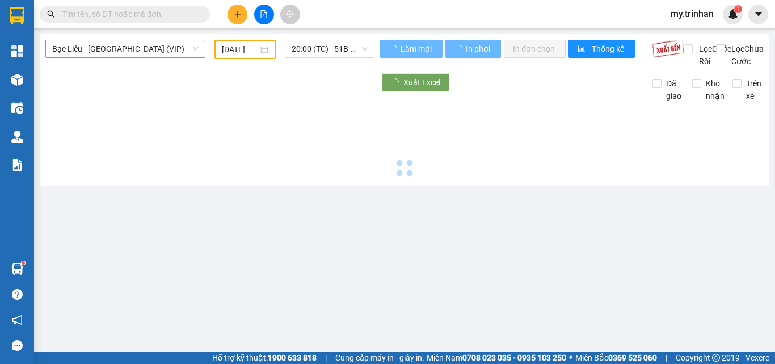
click at [169, 48] on span "Bạc Liêu - [GEOGRAPHIC_DATA] (VIP)" at bounding box center [125, 48] width 146 height 17
type input "[DATE]"
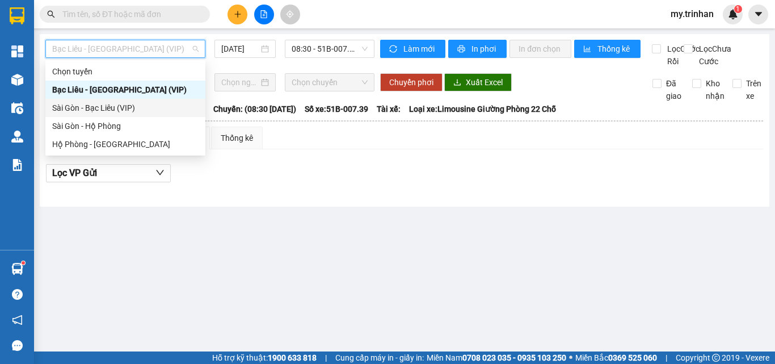
click at [162, 107] on div "Sài Gòn - Bạc Liêu (VIP)" at bounding box center [125, 108] width 146 height 12
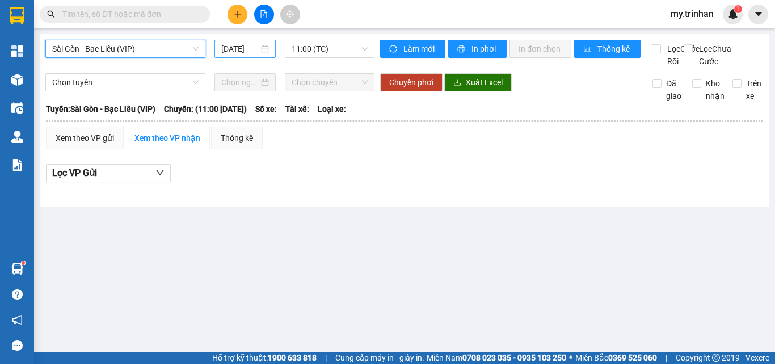
click at [245, 44] on input "[DATE]" at bounding box center [239, 49] width 37 height 12
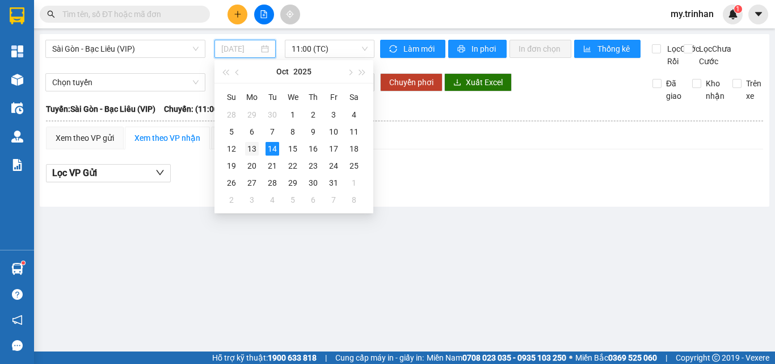
click at [253, 146] on div "13" at bounding box center [252, 149] width 14 height 14
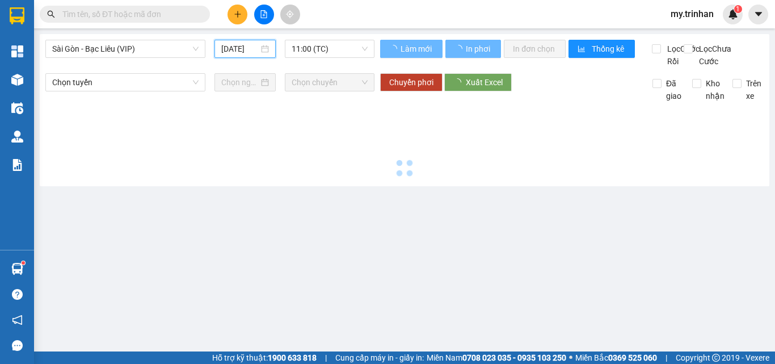
type input "[DATE]"
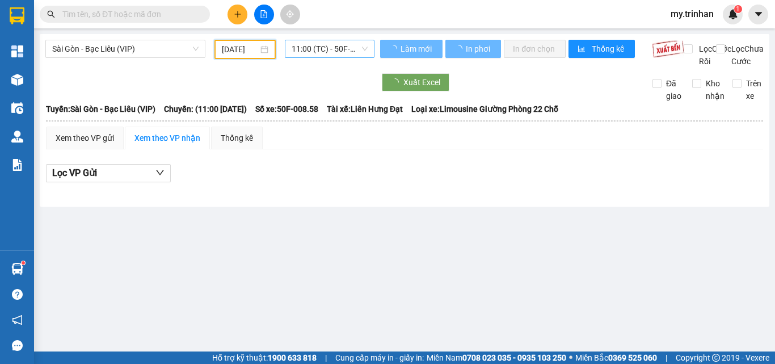
click at [331, 47] on span "11:00 (TC) - 50F-008.58" at bounding box center [330, 48] width 76 height 17
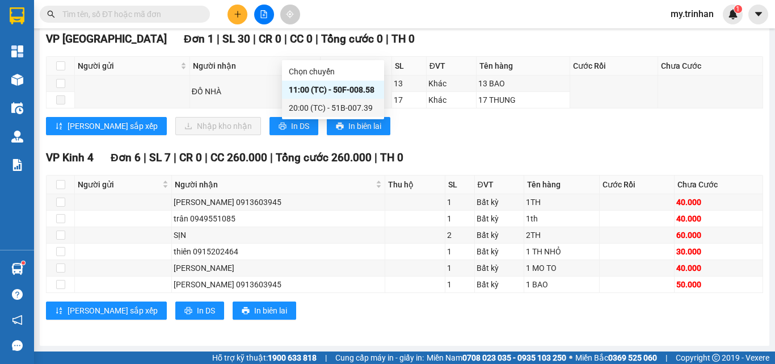
click at [321, 107] on div "20:00 (TC) - 51B-007.39" at bounding box center [333, 108] width 89 height 12
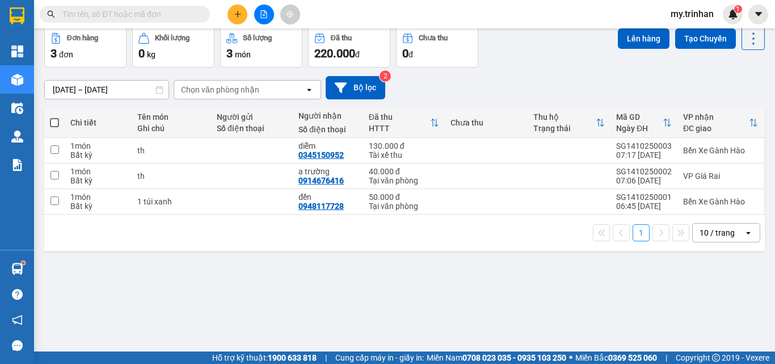
click at [278, 99] on div "Chọn văn phòng nhận" at bounding box center [239, 90] width 131 height 18
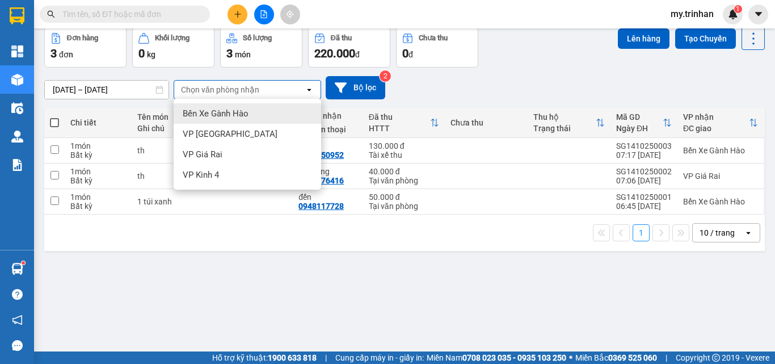
click at [275, 99] on div "Chọn văn phòng nhận" at bounding box center [239, 90] width 131 height 18
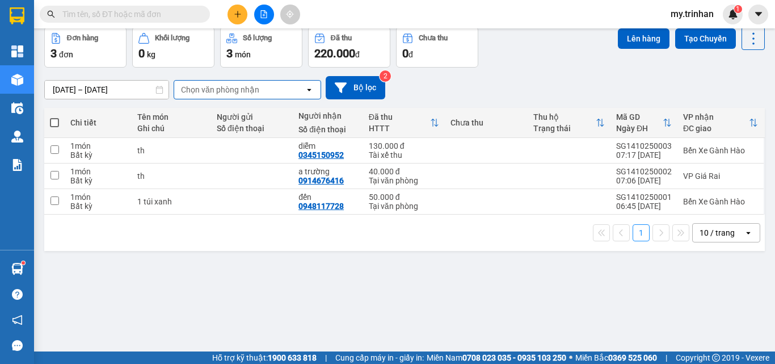
click at [451, 99] on div "[DATE] – [DATE] Press the down arrow key to interact with the calendar and sele…" at bounding box center [404, 87] width 721 height 23
click at [314, 99] on div "open" at bounding box center [313, 90] width 16 height 18
click at [400, 99] on div "[DATE] – [DATE] Press the down arrow key to interact with the calendar and sele…" at bounding box center [404, 87] width 721 height 23
click at [147, 12] on input "text" at bounding box center [129, 14] width 134 height 12
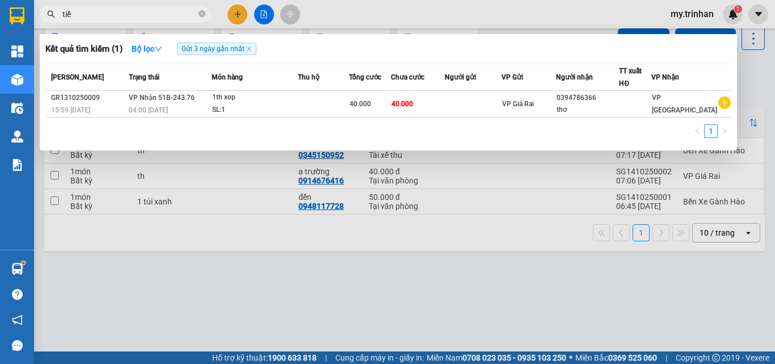
type input "tiến"
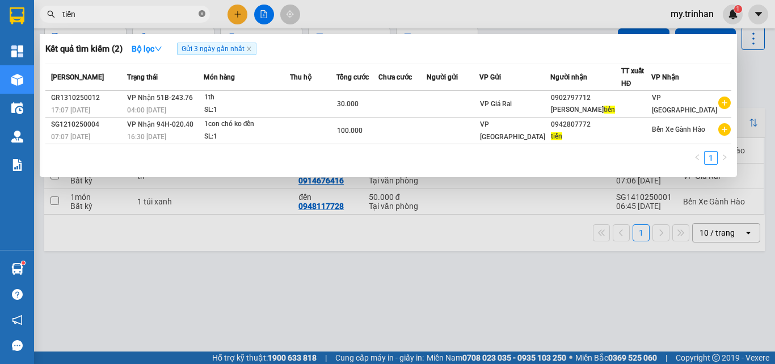
click at [200, 12] on icon "close-circle" at bounding box center [202, 13] width 7 height 7
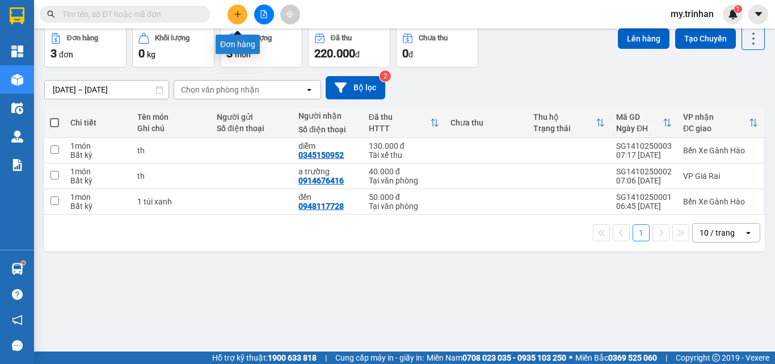
click at [237, 13] on icon "plus" at bounding box center [238, 14] width 8 height 8
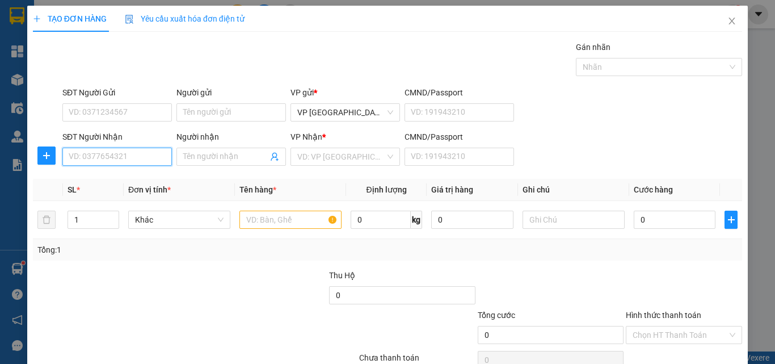
click at [146, 161] on input "SĐT Người Nhận" at bounding box center [117, 157] width 110 height 18
click at [149, 156] on input "1864" at bounding box center [117, 157] width 110 height 18
click at [151, 183] on div "0774091864 - huyền" at bounding box center [116, 179] width 94 height 12
type input "0774091864"
type input "huyền"
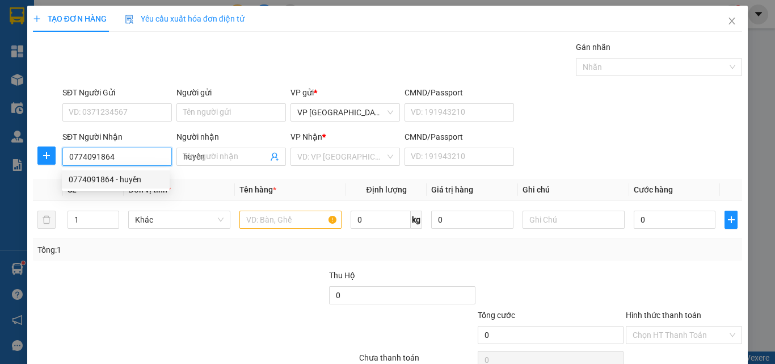
type input "60.000"
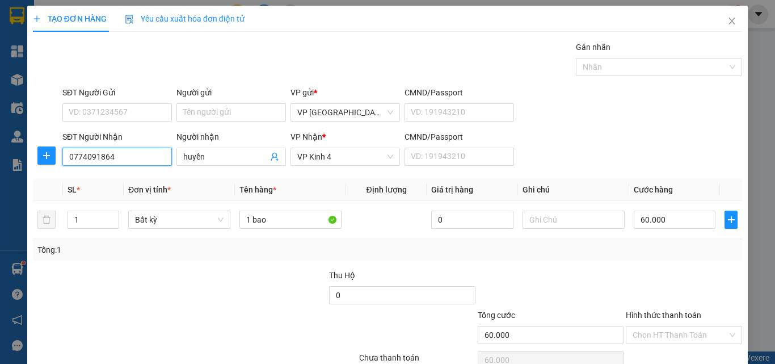
type input "0774091864"
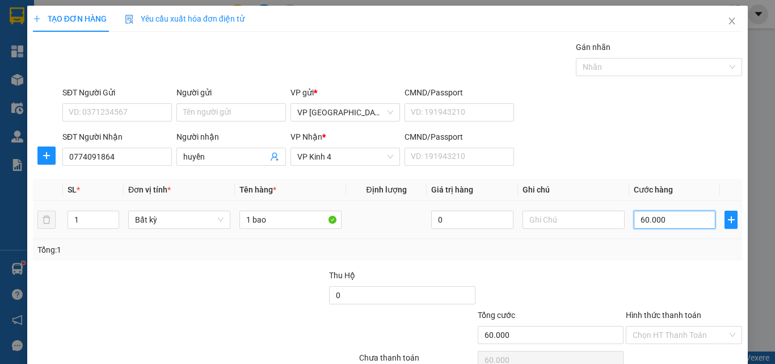
click at [651, 211] on input "60.000" at bounding box center [675, 220] width 82 height 18
type input "9"
type input "90"
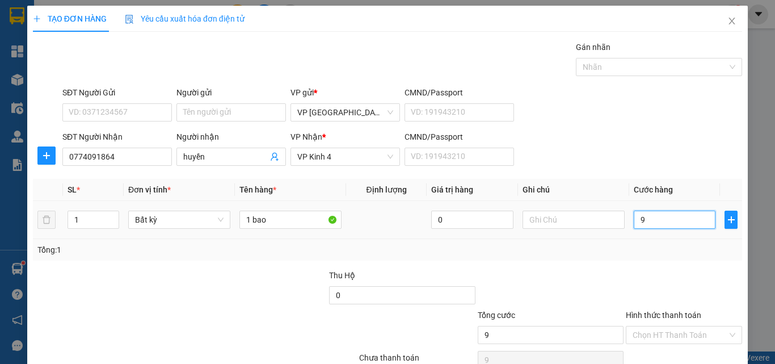
type input "90"
type input "90.000"
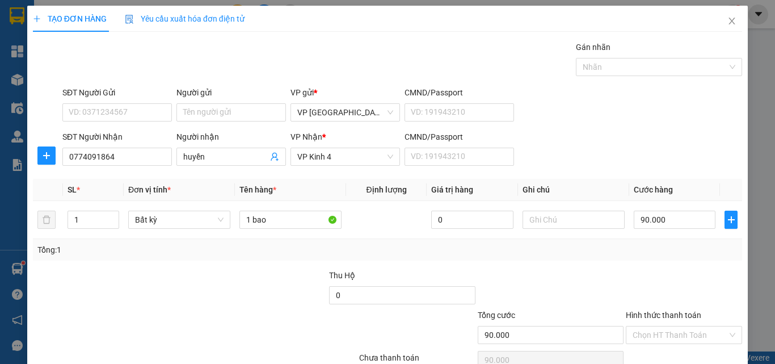
click at [638, 269] on div at bounding box center [684, 289] width 119 height 40
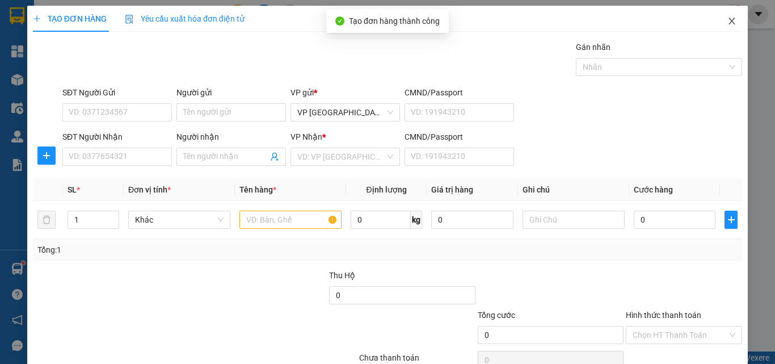
click at [728, 23] on icon "close" at bounding box center [732, 20] width 9 height 9
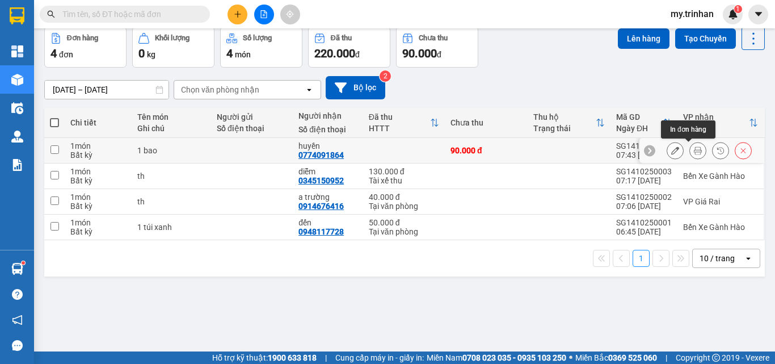
click at [694, 154] on icon at bounding box center [698, 150] width 8 height 8
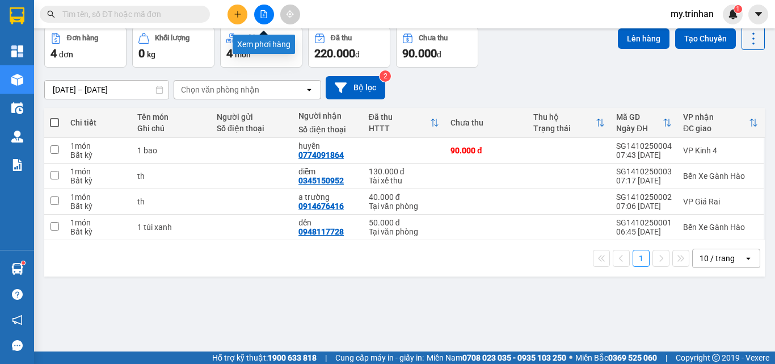
click at [266, 18] on icon "file-add" at bounding box center [264, 14] width 6 height 8
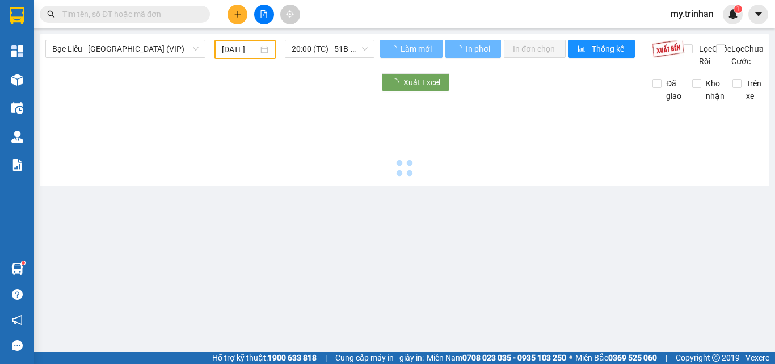
click at [148, 51] on span "Bạc Liêu - [GEOGRAPHIC_DATA] (VIP)" at bounding box center [125, 48] width 146 height 17
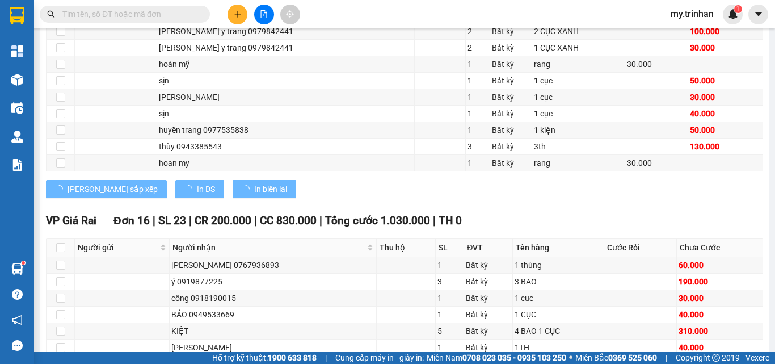
type input "[DATE]"
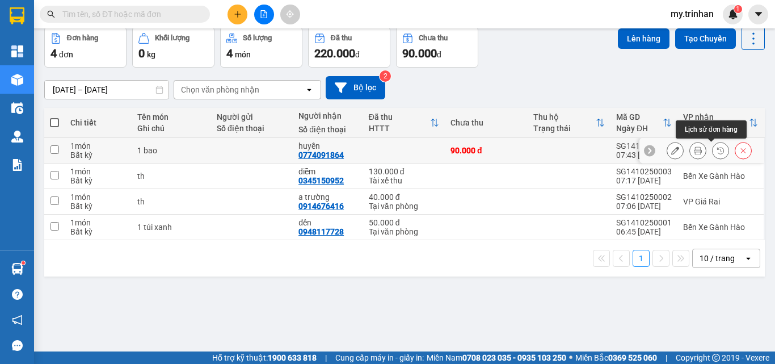
click at [740, 154] on icon at bounding box center [744, 150] width 8 height 8
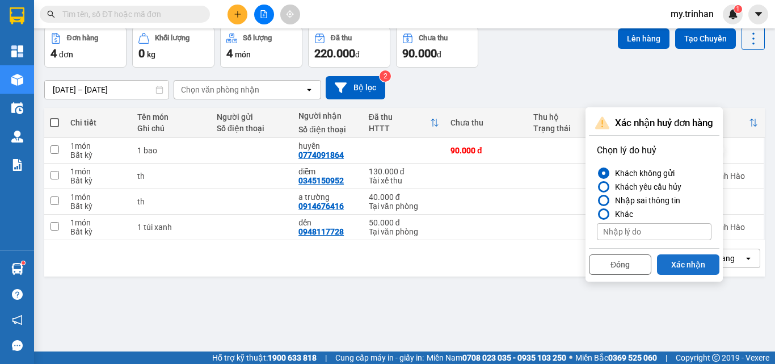
click at [692, 275] on button "Xác nhận" at bounding box center [688, 264] width 62 height 20
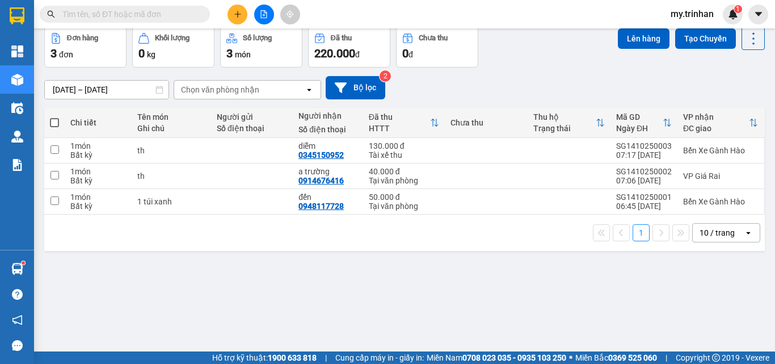
click at [299, 99] on div "Chọn văn phòng nhận" at bounding box center [239, 90] width 131 height 18
click at [461, 99] on div "[DATE] – [DATE] Press the down arrow key to interact with the calendar and sele…" at bounding box center [404, 87] width 721 height 23
click at [458, 99] on div "[DATE] – [DATE] Press the down arrow key to interact with the calendar and sele…" at bounding box center [404, 87] width 721 height 23
click at [278, 99] on div "Chọn văn phòng nhận" at bounding box center [239, 90] width 131 height 18
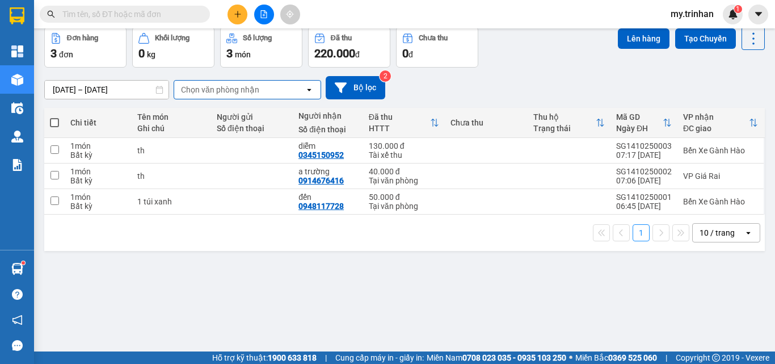
click at [278, 99] on div "Chọn văn phòng nhận" at bounding box center [239, 90] width 131 height 18
click at [432, 99] on div "[DATE] – [DATE] Press the down arrow key to interact with the calendar and sele…" at bounding box center [404, 87] width 721 height 23
click at [240, 16] on icon "plus" at bounding box center [238, 14] width 8 height 8
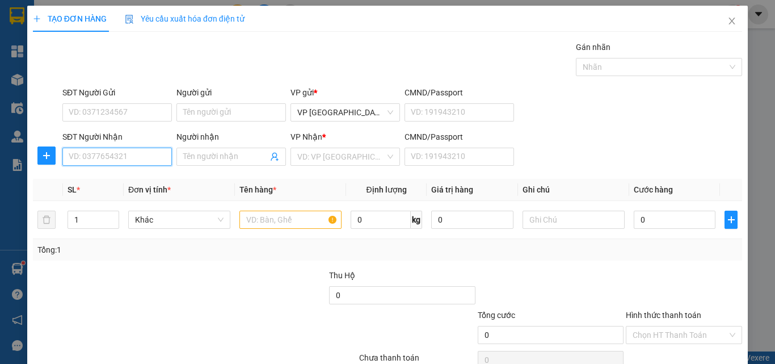
click at [102, 157] on input "SĐT Người Nhận" at bounding box center [117, 157] width 110 height 18
click at [119, 179] on div "0817086113 - nhớ" at bounding box center [116, 179] width 94 height 12
type input "0817086113"
type input "nhớ"
type input "30.000"
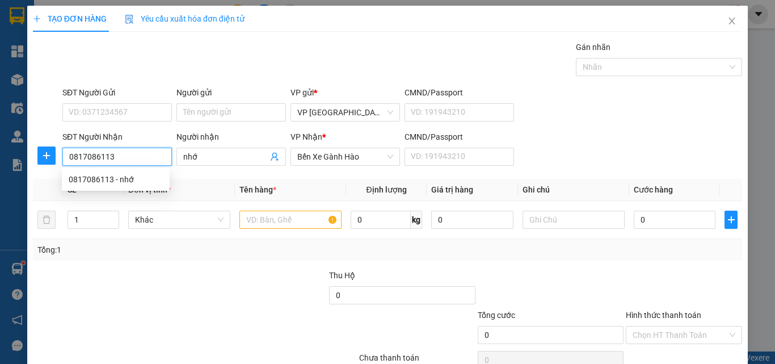
type input "30.000"
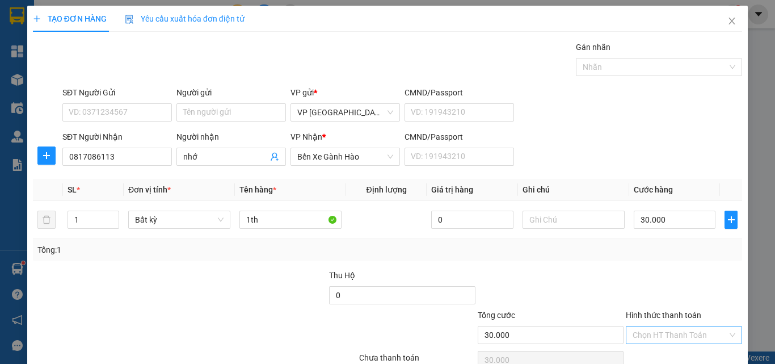
drag, startPoint x: 688, startPoint y: 279, endPoint x: 693, endPoint y: 286, distance: 8.7
click at [690, 326] on input "Hình thức thanh toán" at bounding box center [680, 334] width 95 height 17
click at [696, 351] on div "Tại văn phòng" at bounding box center [676, 357] width 101 height 12
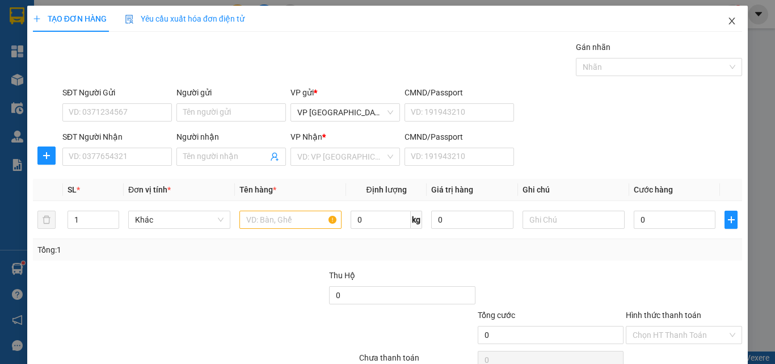
click at [728, 23] on icon "close" at bounding box center [732, 20] width 9 height 9
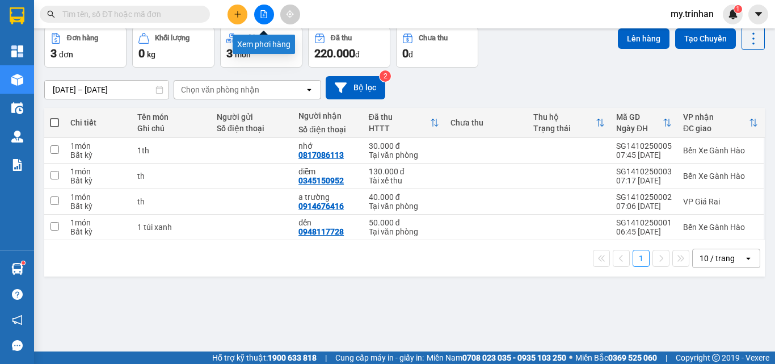
click at [269, 7] on button at bounding box center [264, 15] width 20 height 20
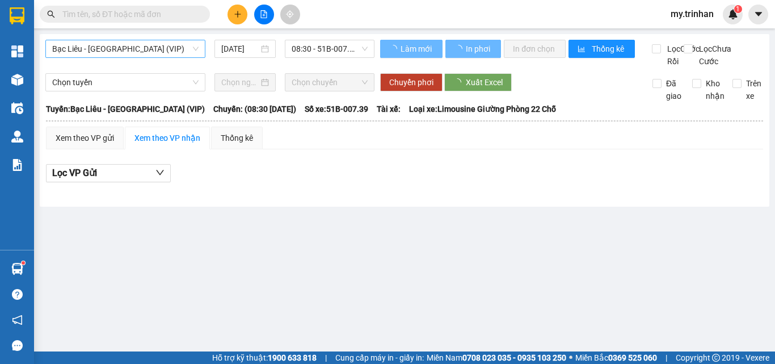
click at [186, 49] on span "Bạc Liêu - [GEOGRAPHIC_DATA] (VIP)" at bounding box center [125, 48] width 146 height 17
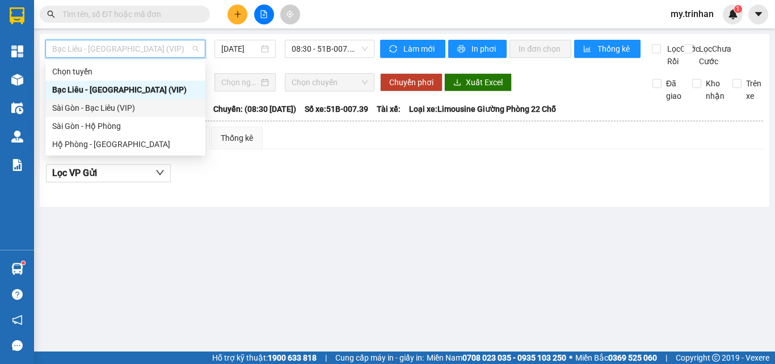
click at [165, 114] on div "Sài Gòn - Bạc Liêu (VIP)" at bounding box center [125, 108] width 146 height 12
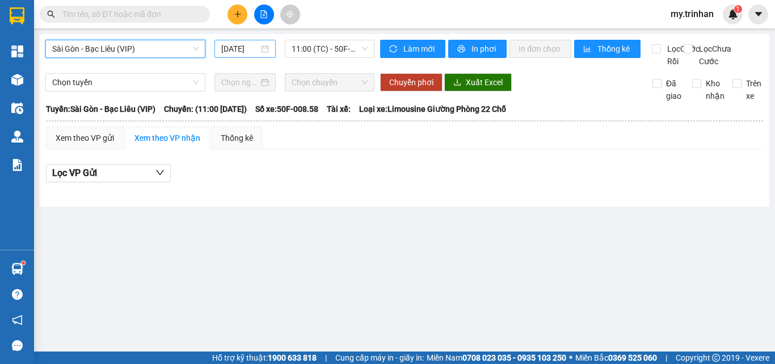
click at [251, 48] on input "[DATE]" at bounding box center [239, 49] width 37 height 12
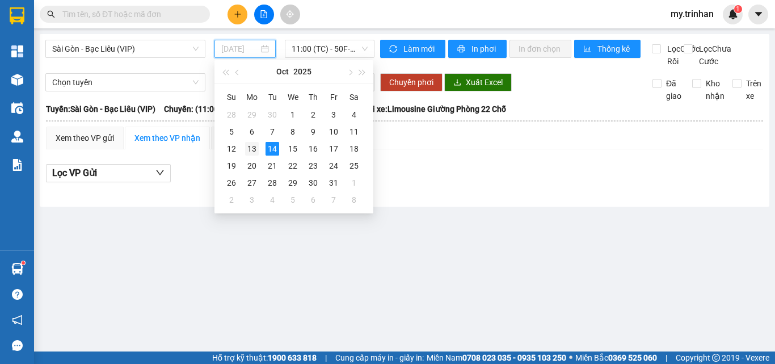
click at [256, 146] on div "13" at bounding box center [252, 149] width 14 height 14
type input "[DATE]"
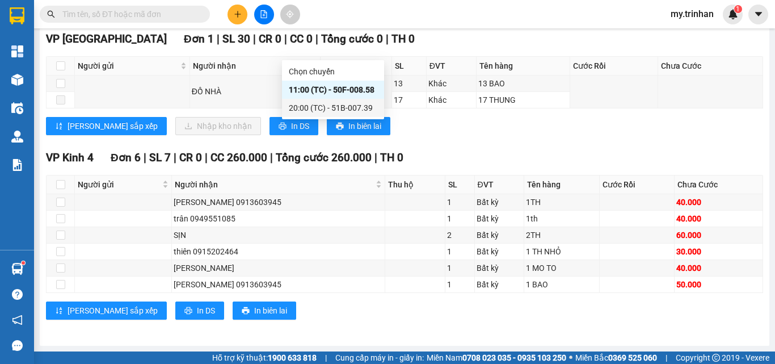
click at [323, 103] on div "20:00 (TC) - 51B-007.39" at bounding box center [333, 108] width 89 height 12
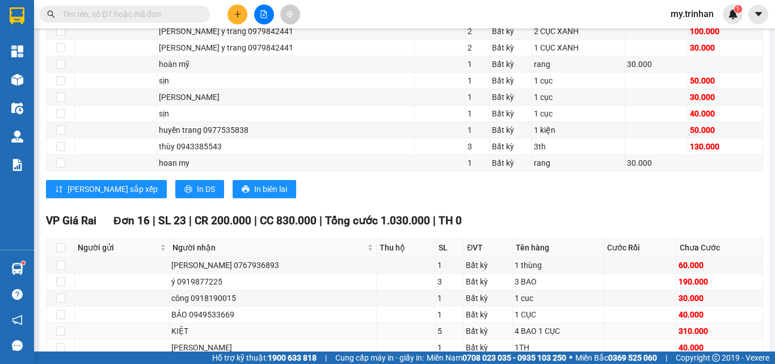
drag, startPoint x: 503, startPoint y: 161, endPoint x: 547, endPoint y: 161, distance: 44.3
click at [548, 323] on td "4 BAO 1 CỤC" at bounding box center [558, 331] width 91 height 16
click at [543, 325] on div "4 BAO 1 CỤC" at bounding box center [558, 331] width 87 height 12
click at [524, 325] on div "4 BAO 1 CỤC" at bounding box center [558, 331] width 87 height 12
click at [559, 325] on div "4 BAO 1 CỤC" at bounding box center [558, 331] width 87 height 12
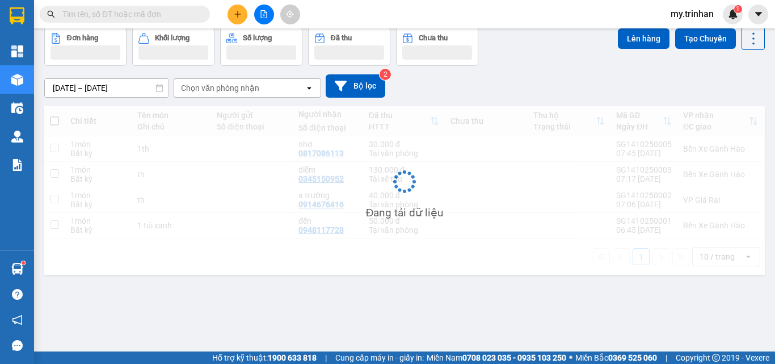
click at [486, 98] on div "[DATE] – [DATE] Press the down arrow key to interact with the calendar and sele…" at bounding box center [404, 85] width 721 height 23
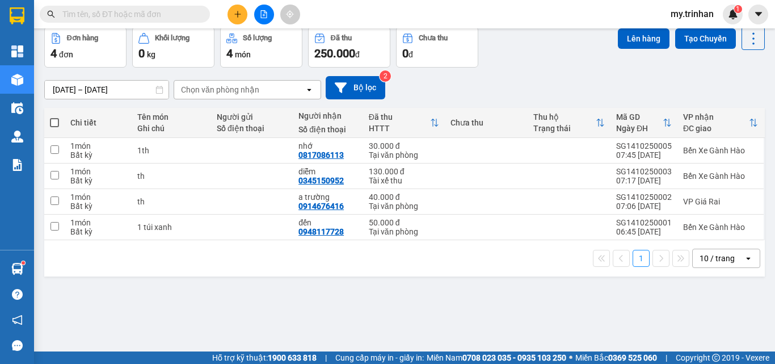
click at [308, 94] on icon "open" at bounding box center [309, 89] width 9 height 9
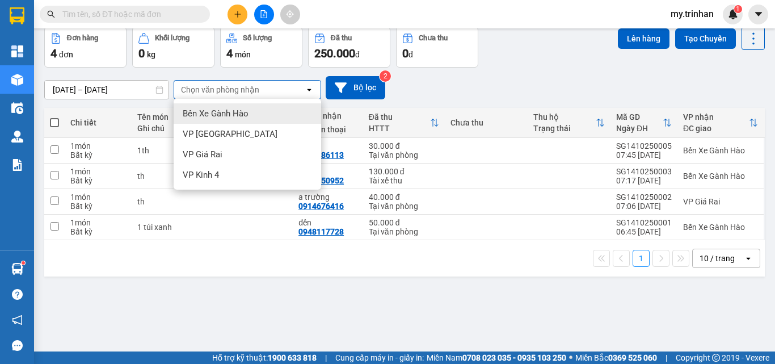
click at [305, 94] on icon "open" at bounding box center [309, 89] width 9 height 9
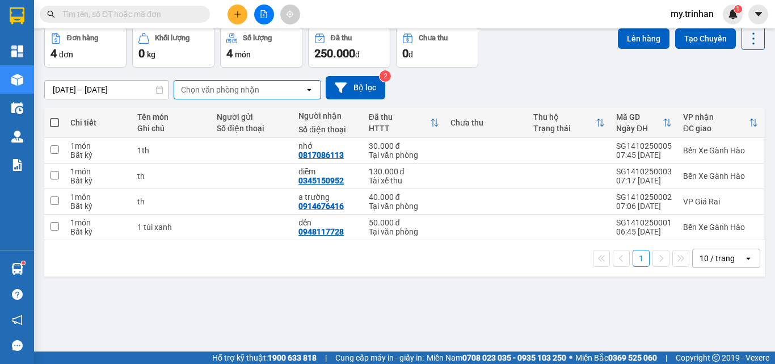
click at [550, 99] on div "[DATE] – [DATE] Press the down arrow key to interact with the calendar and sele…" at bounding box center [404, 87] width 721 height 23
click at [524, 108] on div "[DATE] – [DATE] Press the down arrow key to interact with the calendar and sele…" at bounding box center [404, 88] width 721 height 40
click at [293, 99] on div "Chọn văn phòng nhận" at bounding box center [239, 90] width 131 height 18
click at [427, 99] on div "[DATE] – [DATE] Press the down arrow key to interact with the calendar and sele…" at bounding box center [404, 87] width 721 height 23
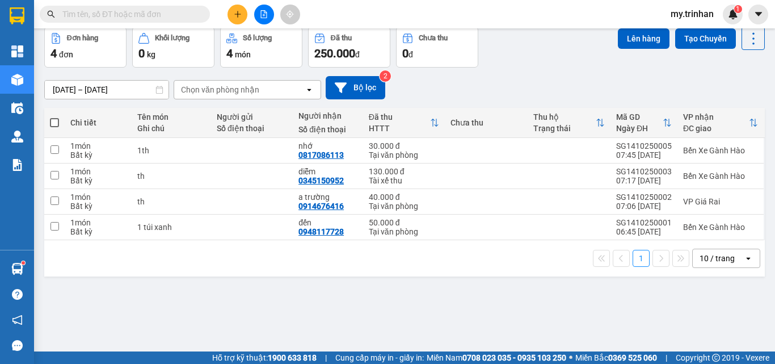
click at [169, 17] on input "text" at bounding box center [129, 14] width 134 height 12
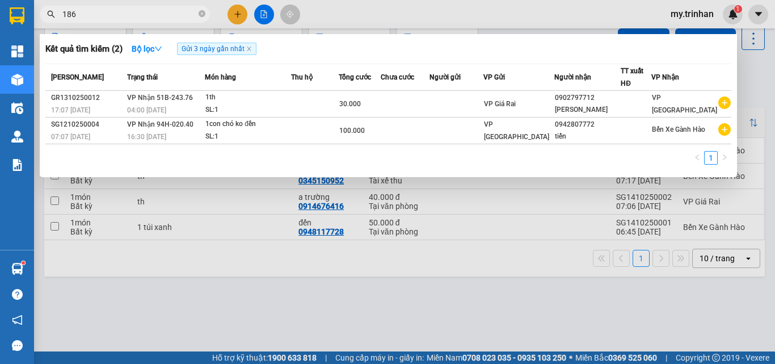
type input "1864"
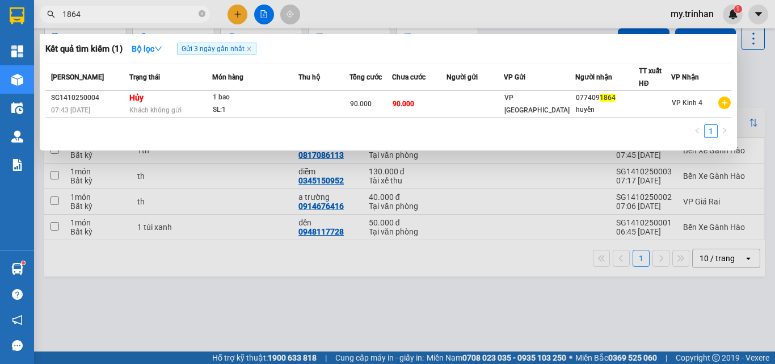
click at [202, 12] on icon "close-circle" at bounding box center [202, 13] width 7 height 7
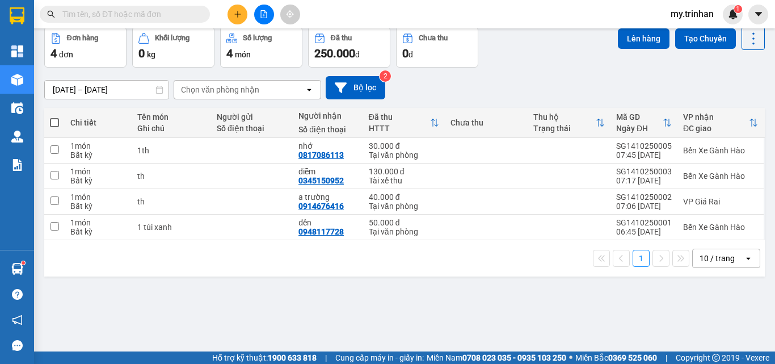
click at [177, 12] on input "text" at bounding box center [129, 14] width 134 height 12
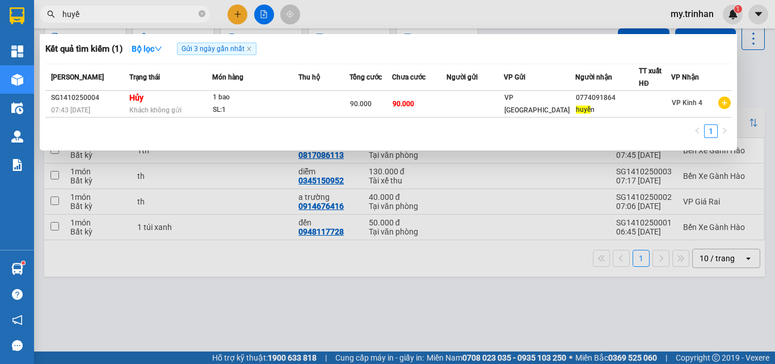
type input "huyền"
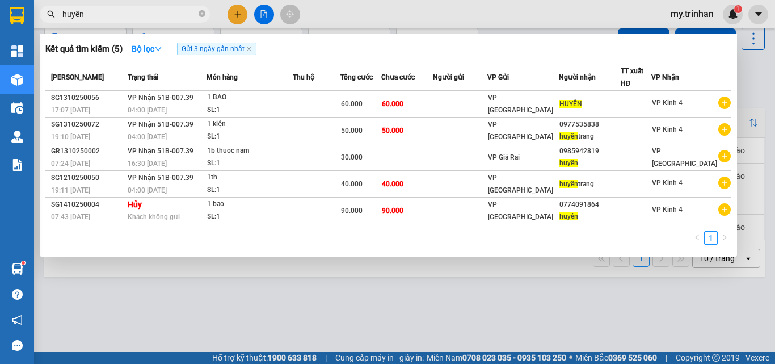
click at [203, 14] on icon "close-circle" at bounding box center [202, 13] width 7 height 7
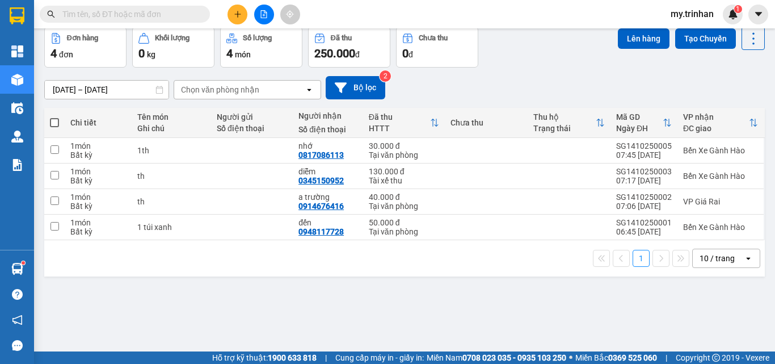
click at [181, 17] on input "text" at bounding box center [129, 14] width 134 height 12
click at [179, 15] on input "text" at bounding box center [129, 14] width 134 height 12
drag, startPoint x: 179, startPoint y: 15, endPoint x: 178, endPoint y: 10, distance: 5.7
click at [179, 13] on input "text" at bounding box center [129, 14] width 134 height 12
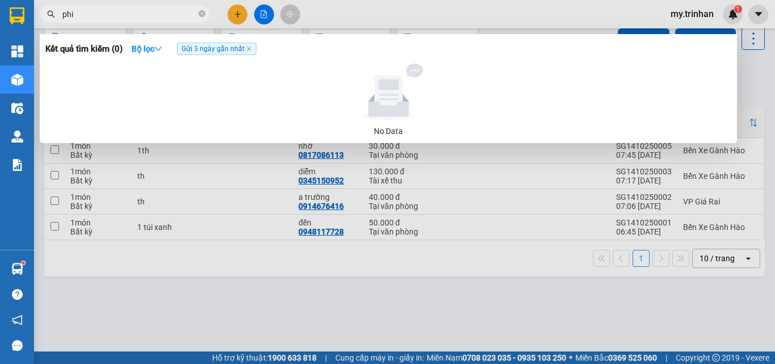
type input "phi"
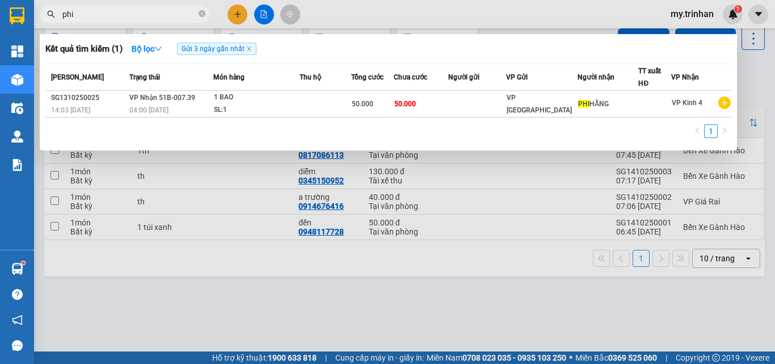
click at [203, 14] on icon "close-circle" at bounding box center [202, 13] width 7 height 7
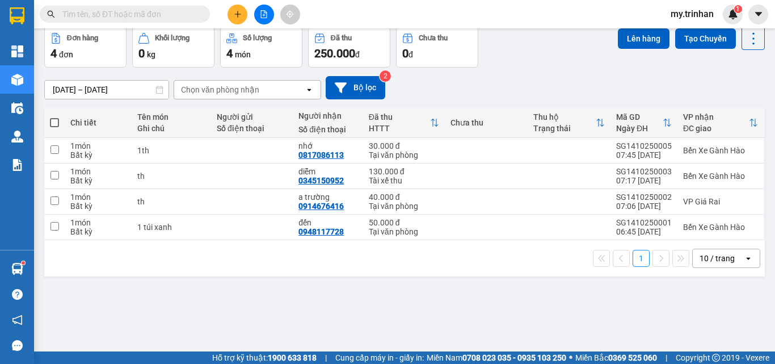
click at [180, 15] on input "text" at bounding box center [129, 14] width 134 height 12
click at [181, 15] on input "text" at bounding box center [129, 14] width 134 height 12
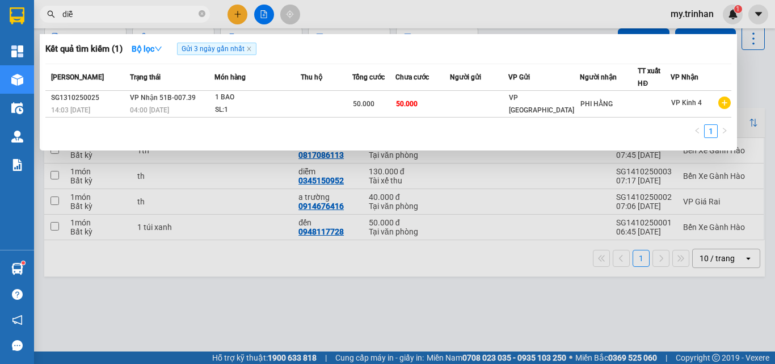
type input "diễm"
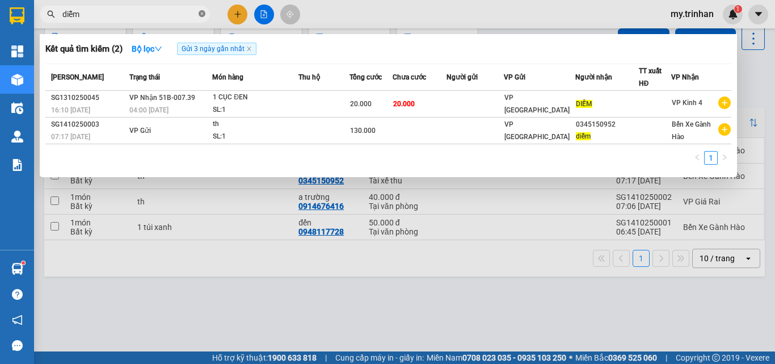
click at [203, 15] on icon "close-circle" at bounding box center [202, 13] width 7 height 7
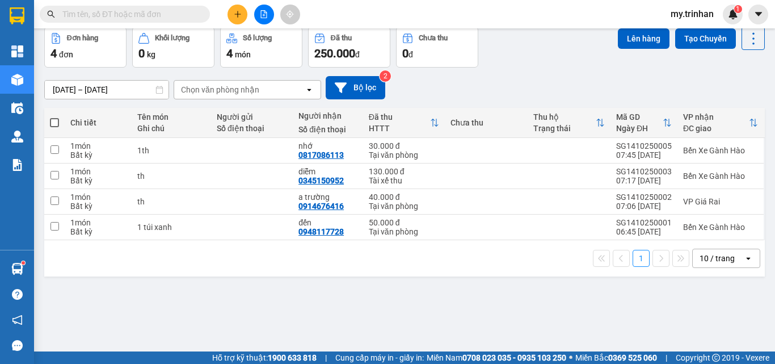
click at [271, 99] on div "Chọn văn phòng nhận" at bounding box center [239, 90] width 131 height 18
click at [511, 99] on div "[DATE] – [DATE] Press the down arrow key to interact with the calendar and sele…" at bounding box center [404, 87] width 721 height 23
click at [234, 19] on button at bounding box center [238, 15] width 20 height 20
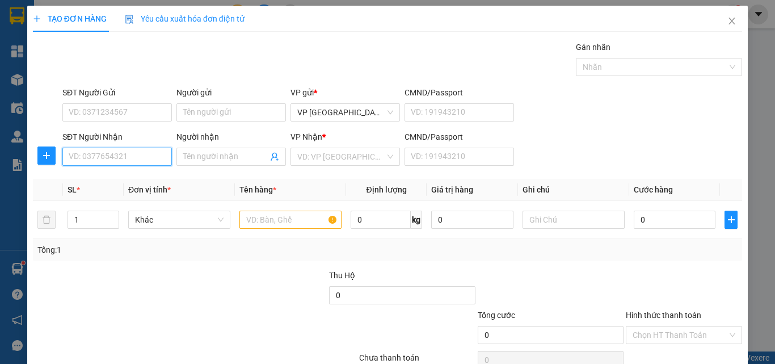
click at [136, 155] on input "SĐT Người Nhận" at bounding box center [117, 157] width 110 height 18
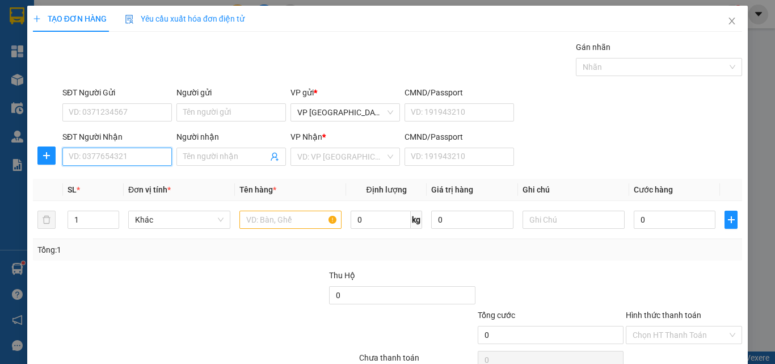
click at [139, 158] on input "SĐT Người Nhận" at bounding box center [117, 157] width 110 height 18
click at [137, 158] on input "SĐT Người Nhận" at bounding box center [117, 157] width 110 height 18
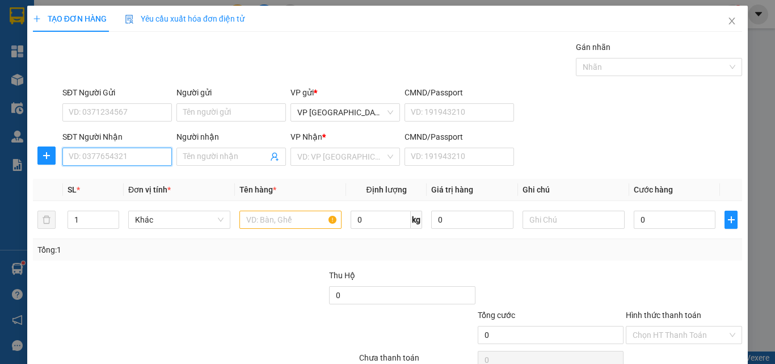
click at [137, 158] on input "SĐT Người Nhận" at bounding box center [117, 157] width 110 height 18
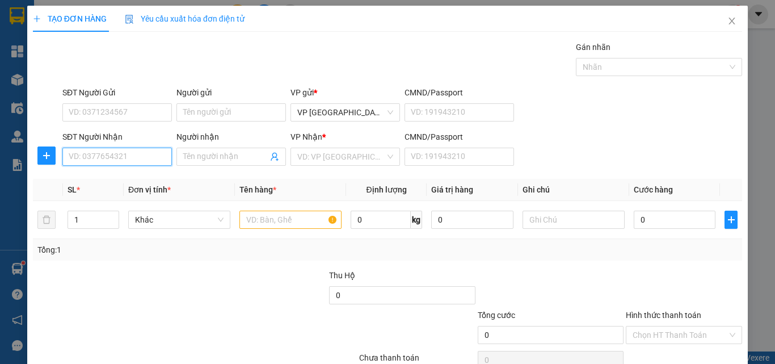
click at [153, 156] on input "SĐT Người Nhận" at bounding box center [117, 157] width 110 height 18
click at [157, 155] on input "SĐT Người Nhận" at bounding box center [117, 157] width 110 height 18
click at [154, 155] on input "SĐT Người Nhận" at bounding box center [117, 157] width 110 height 18
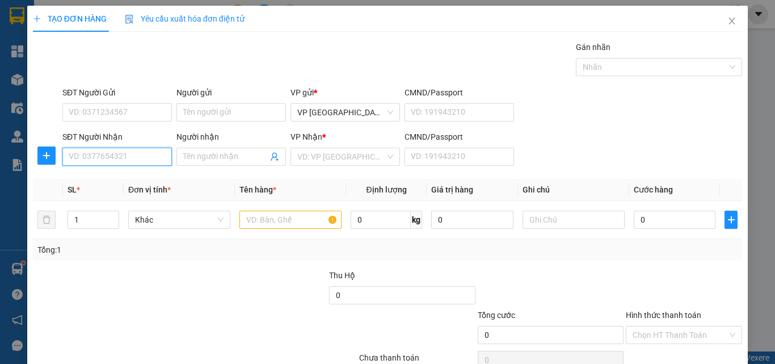
click at [154, 155] on input "SĐT Người Nhận" at bounding box center [117, 157] width 110 height 18
click at [148, 166] on div "SĐT Người Nhận 0939516748 0939516748" at bounding box center [117, 151] width 110 height 40
type input "0939516748"
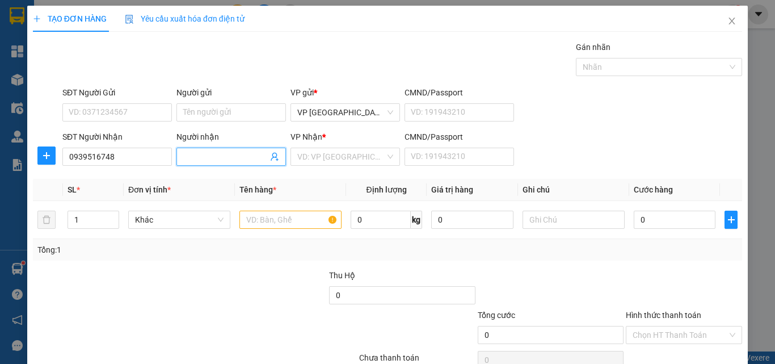
click at [200, 153] on input "Người nhận" at bounding box center [225, 156] width 85 height 12
type input "diệu"
click at [340, 153] on input "search" at bounding box center [341, 156] width 88 height 17
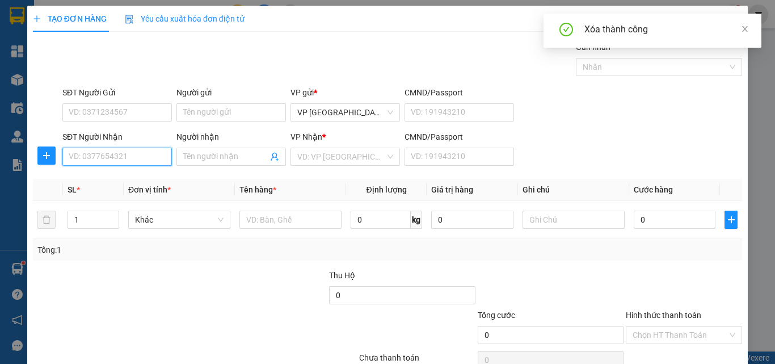
click at [137, 148] on input "SĐT Người Nhận" at bounding box center [117, 157] width 110 height 18
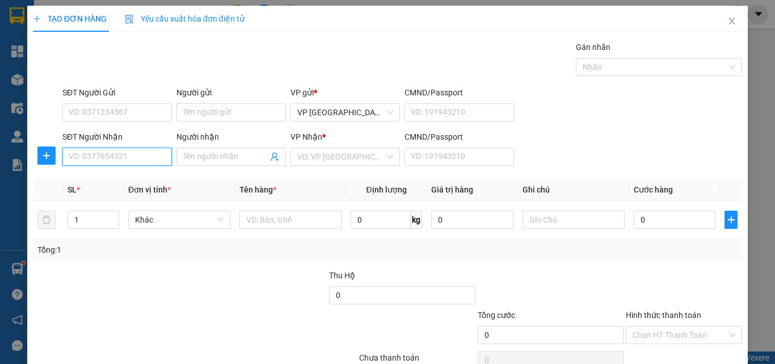
click at [133, 148] on input "SĐT Người Nhận" at bounding box center [117, 157] width 110 height 18
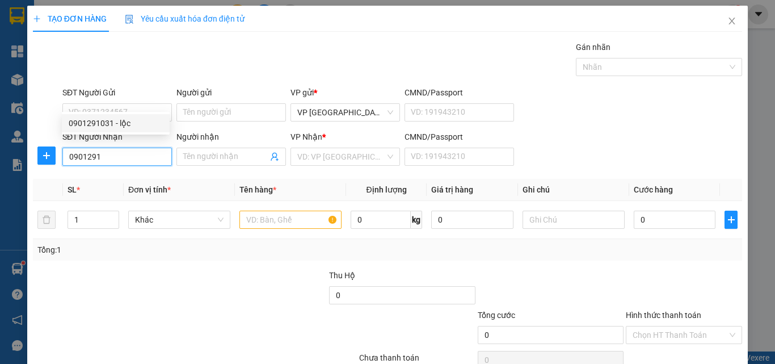
click at [124, 125] on div "0901291031 - lộc" at bounding box center [116, 123] width 94 height 12
type input "0901291031"
type input "lộc"
type input "40.000"
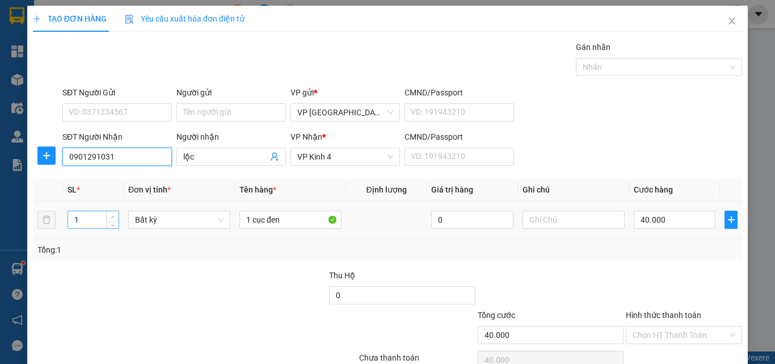
type input "0901291031"
type input "2"
click at [111, 213] on span "up" at bounding box center [113, 216] width 7 height 7
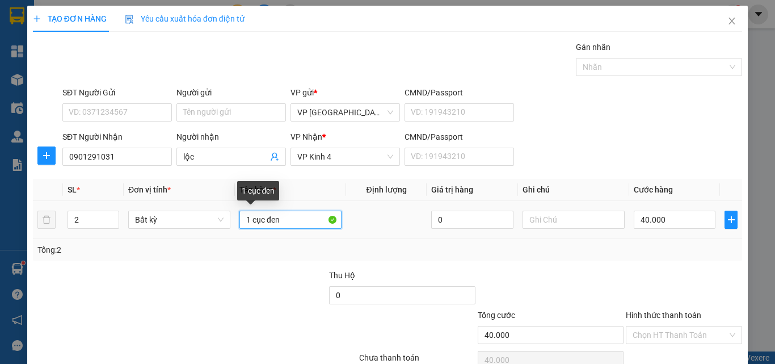
drag, startPoint x: 286, startPoint y: 170, endPoint x: 139, endPoint y: 181, distance: 147.5
click at [140, 201] on tr "2 Bất kỳ 1 cục đen 0 40.000" at bounding box center [388, 220] width 710 height 38
type input "0"
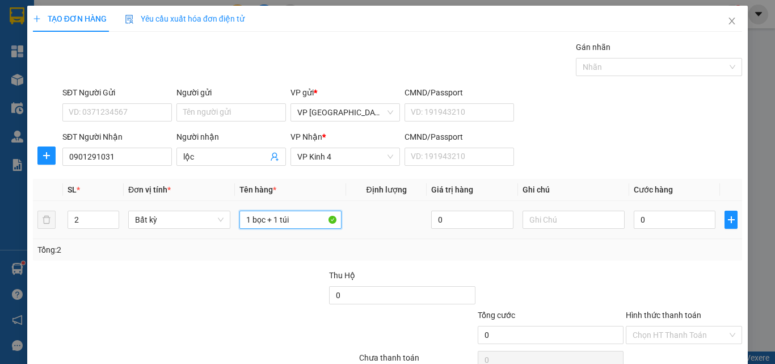
type input "1 bọc + 1 túi"
click at [646, 211] on input "0" at bounding box center [675, 220] width 82 height 18
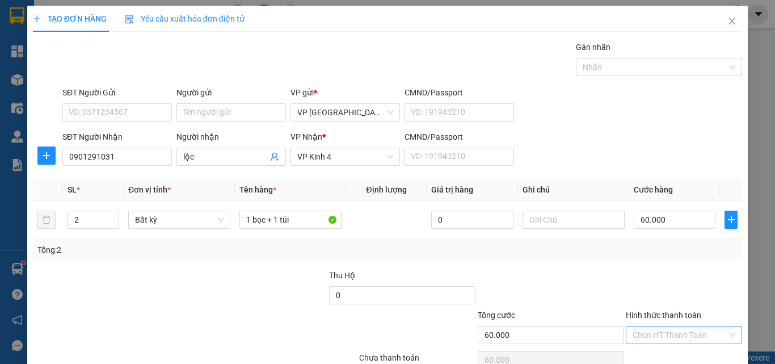
click at [690, 326] on input "Hình thức thanh toán" at bounding box center [680, 334] width 95 height 17
click at [689, 351] on div "Tại văn phòng" at bounding box center [676, 357] width 101 height 12
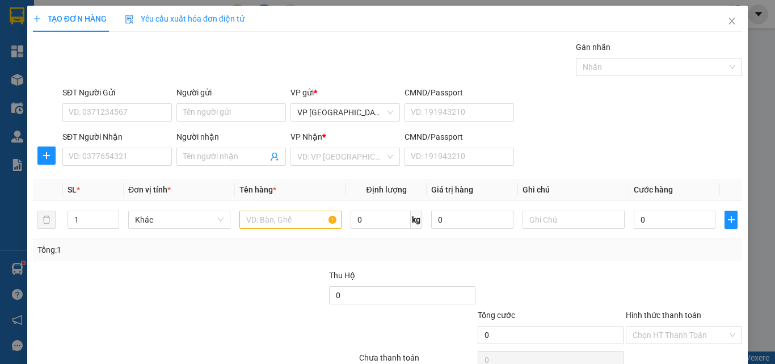
click at [602, 129] on form "SĐT Người Gửi VD: 0371234567 Người gửi Tên người gửi VP gửi * VP [GEOGRAPHIC_DA…" at bounding box center [388, 128] width 710 height 84
click at [728, 19] on icon "close" at bounding box center [732, 20] width 9 height 9
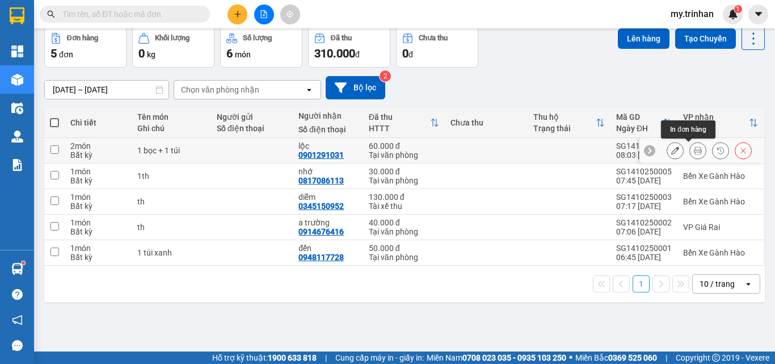
click at [690, 161] on button at bounding box center [698, 151] width 16 height 20
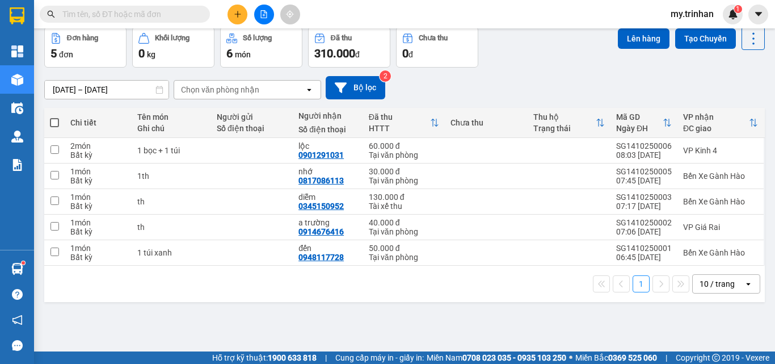
click at [498, 99] on div "[DATE] – [DATE] Press the down arrow key to interact with the calendar and sele…" at bounding box center [404, 87] width 721 height 23
click at [238, 14] on icon "plus" at bounding box center [237, 14] width 6 height 1
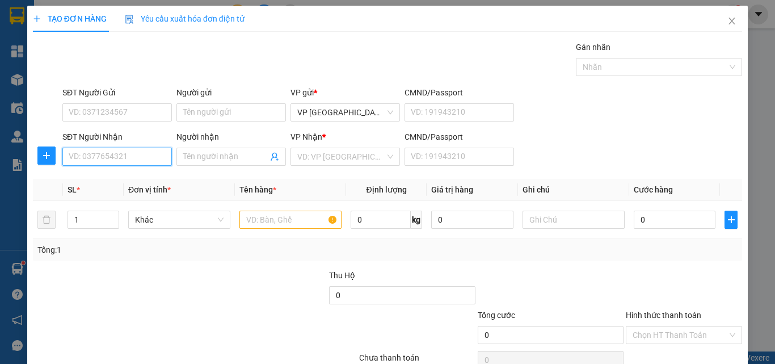
click at [133, 154] on input "SĐT Người Nhận" at bounding box center [117, 157] width 110 height 18
type input "0947445"
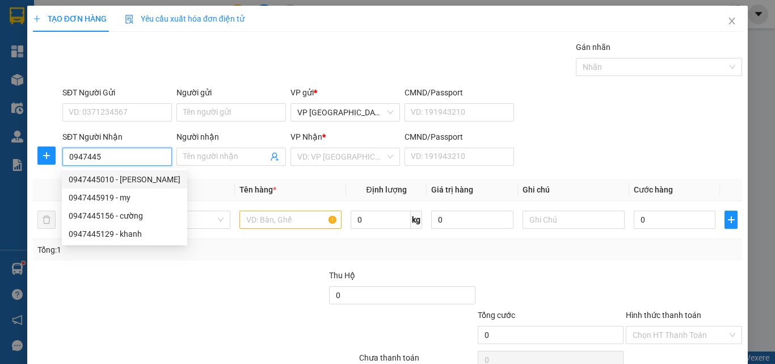
click at [141, 179] on div "0947445010 - [PERSON_NAME]" at bounding box center [125, 179] width 112 height 12
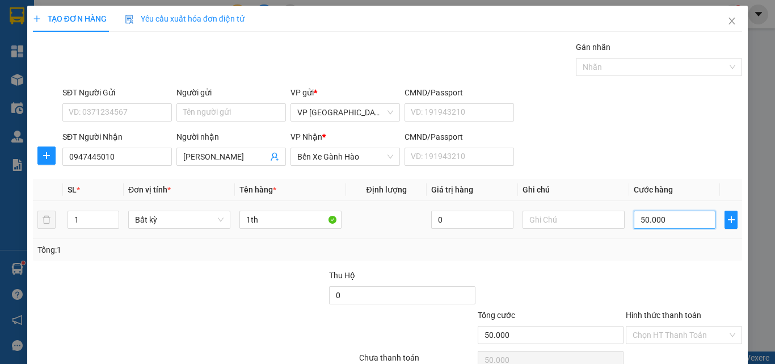
click at [634, 217] on input "50.000" at bounding box center [675, 220] width 82 height 18
drag, startPoint x: 686, startPoint y: 336, endPoint x: 670, endPoint y: 322, distance: 21.0
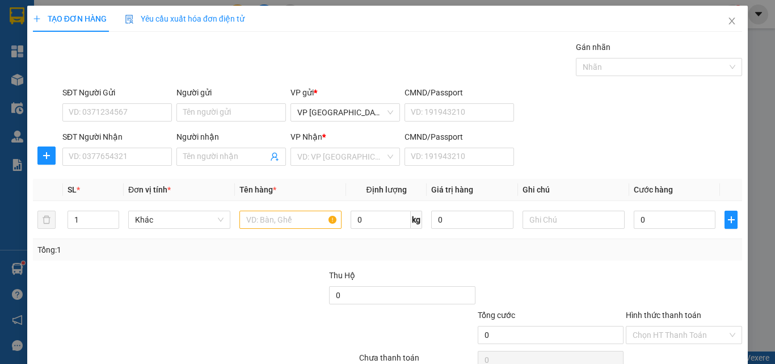
click at [549, 144] on div "SĐT Người Nhận VD: 0377654321 Người nhận Tên người nhận VP Nhận * VD: VP Sài Gò…" at bounding box center [402, 151] width 685 height 40
click at [728, 20] on icon "close" at bounding box center [732, 20] width 9 height 9
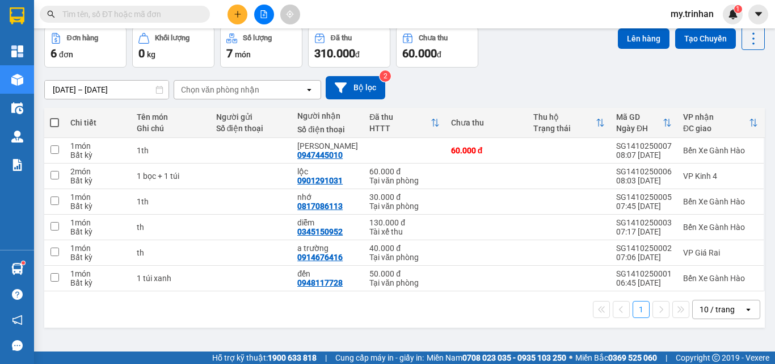
click at [58, 127] on span at bounding box center [54, 122] width 9 height 9
click at [54, 117] on input "checkbox" at bounding box center [54, 117] width 0 height 0
checkbox input "true"
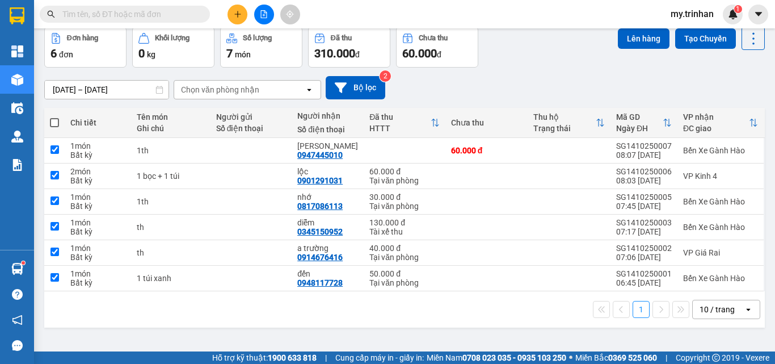
checkbox input "true"
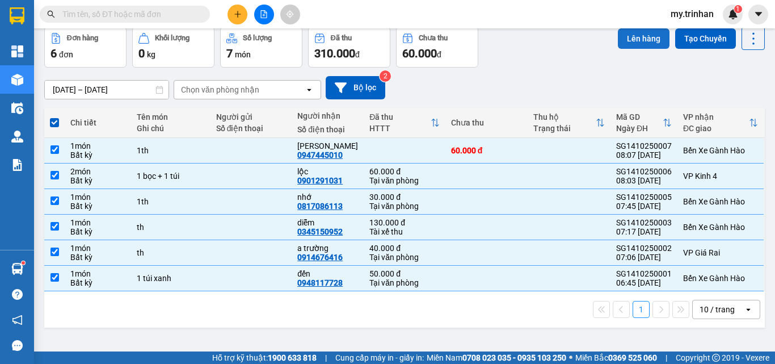
click at [638, 36] on button "Lên hàng" at bounding box center [644, 38] width 52 height 20
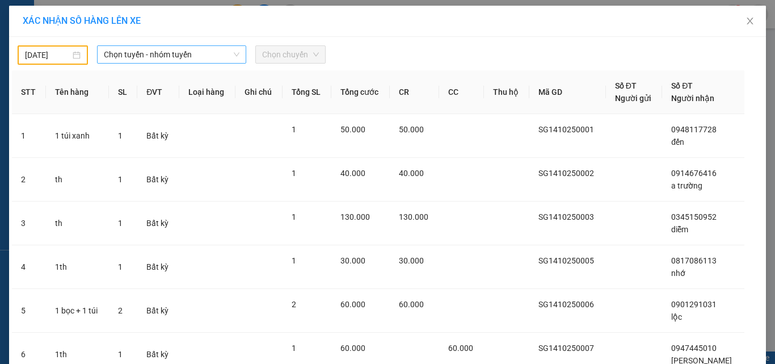
click at [187, 52] on span "Chọn tuyến - nhóm tuyến" at bounding box center [172, 54] width 136 height 17
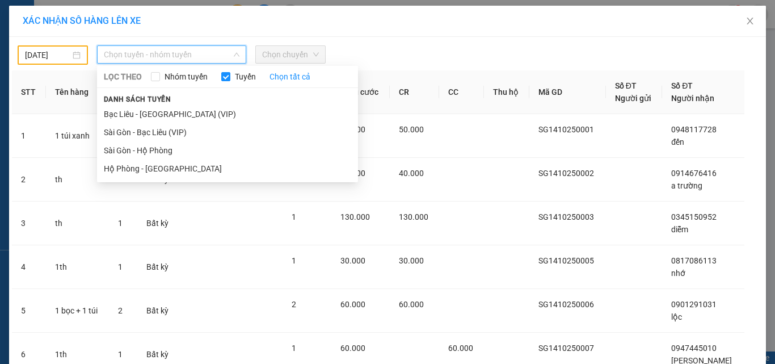
click at [18, 52] on div "[DATE]" at bounding box center [53, 54] width 70 height 19
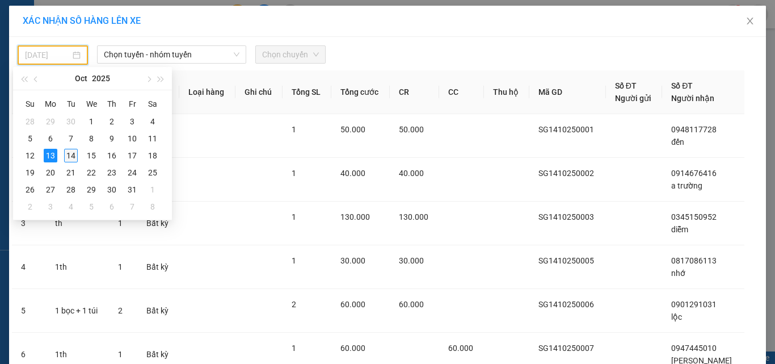
click at [65, 156] on div "14" at bounding box center [71, 156] width 14 height 14
type input "[DATE]"
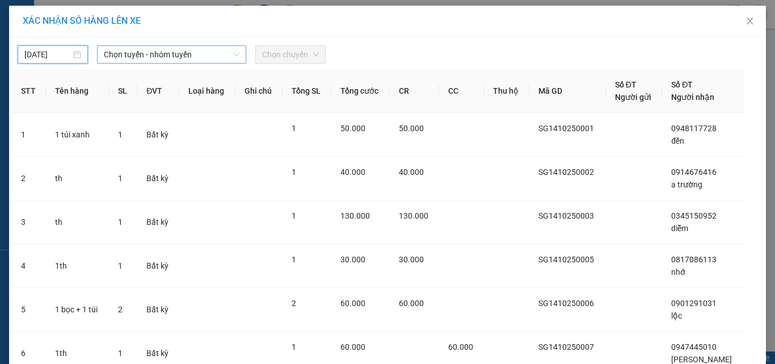
click at [132, 58] on span "Chọn tuyến - nhóm tuyến" at bounding box center [172, 54] width 136 height 17
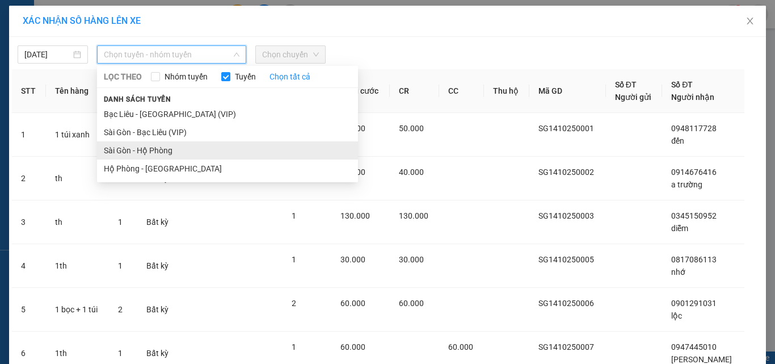
click at [117, 150] on li "Sài Gòn - Hộ Phòng" at bounding box center [227, 150] width 261 height 18
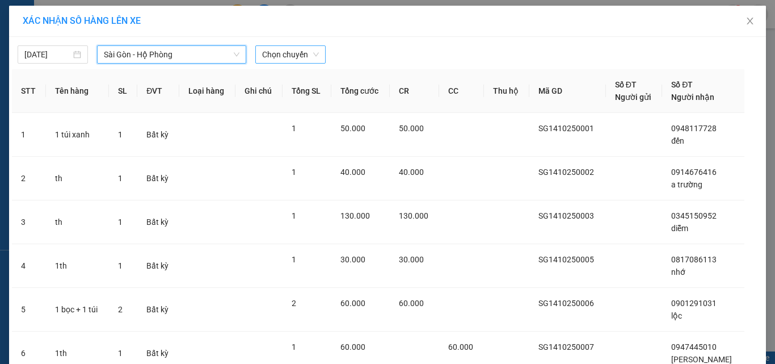
drag, startPoint x: 275, startPoint y: 53, endPoint x: 274, endPoint y: 61, distance: 8.5
click at [275, 53] on span "Chọn chuyến" at bounding box center [290, 54] width 57 height 17
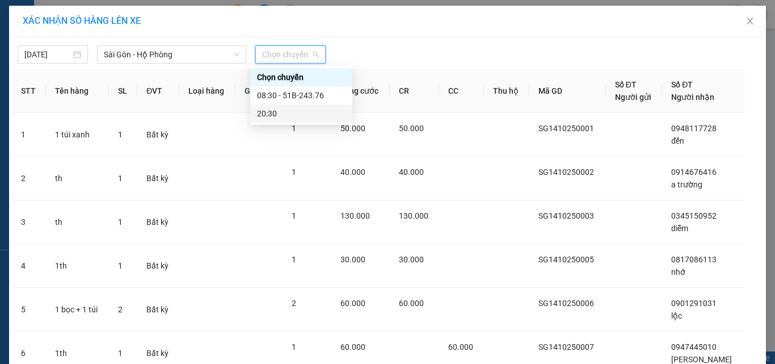
click at [279, 93] on div "08:30 - 51B-243.76" at bounding box center [301, 95] width 89 height 12
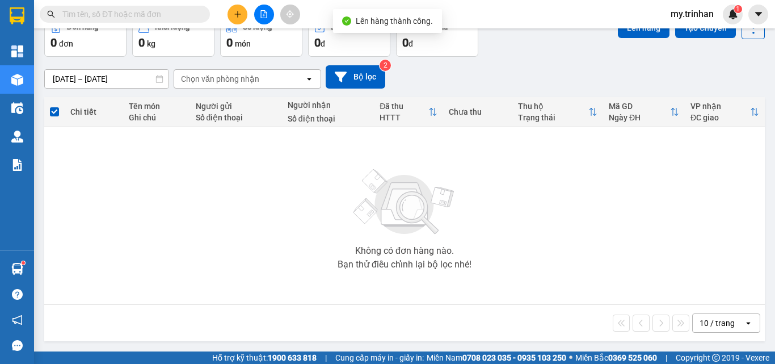
click at [475, 89] on div "[DATE] – [DATE] Press the down arrow key to interact with the calendar and sele…" at bounding box center [404, 76] width 721 height 23
click at [311, 83] on icon "open" at bounding box center [309, 78] width 9 height 9
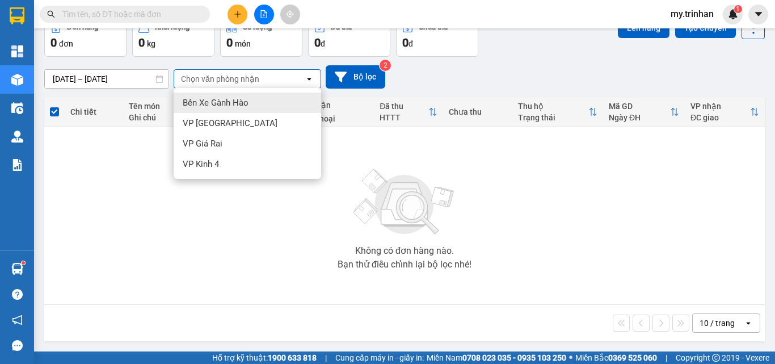
click at [311, 80] on icon at bounding box center [309, 79] width 4 height 2
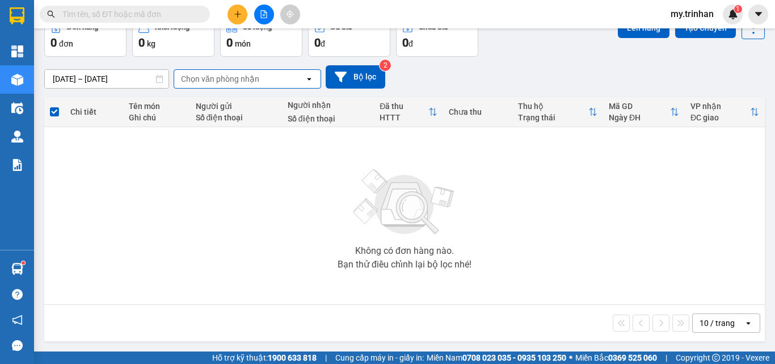
click at [502, 89] on div "[DATE] – [DATE] Press the down arrow key to interact with the calendar and sele…" at bounding box center [404, 76] width 721 height 23
click at [266, 10] on icon "file-add" at bounding box center [264, 14] width 8 height 8
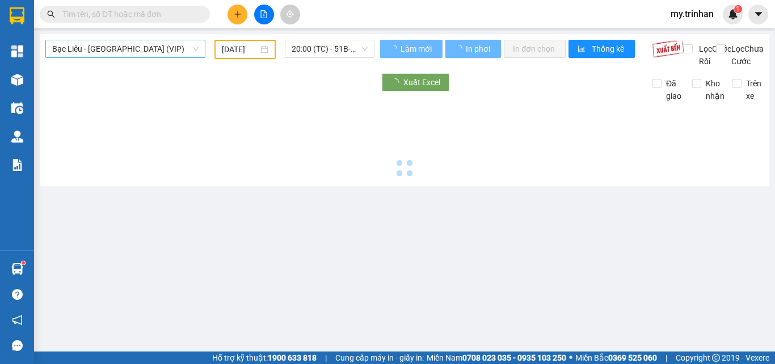
click at [135, 51] on span "Bạc Liêu - [GEOGRAPHIC_DATA] (VIP)" at bounding box center [125, 48] width 146 height 17
type input "[DATE]"
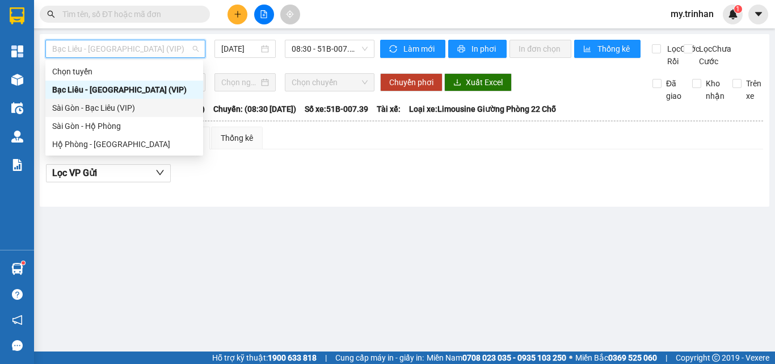
click at [127, 107] on div "Sài Gòn - Bạc Liêu (VIP)" at bounding box center [124, 108] width 144 height 12
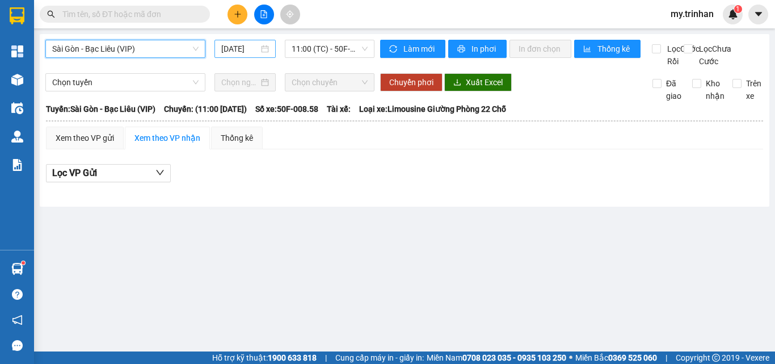
click at [237, 47] on input "[DATE]" at bounding box center [239, 49] width 37 height 12
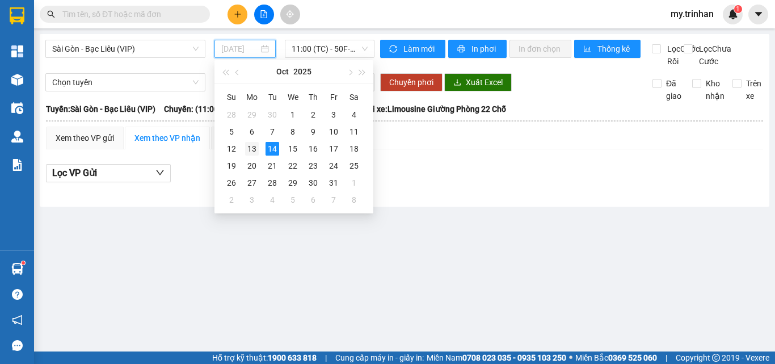
click at [255, 152] on div "13" at bounding box center [252, 149] width 14 height 14
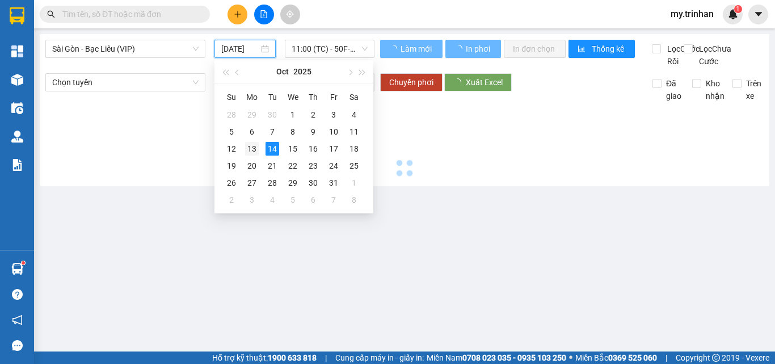
type input "[DATE]"
